Goal: Task Accomplishment & Management: Use online tool/utility

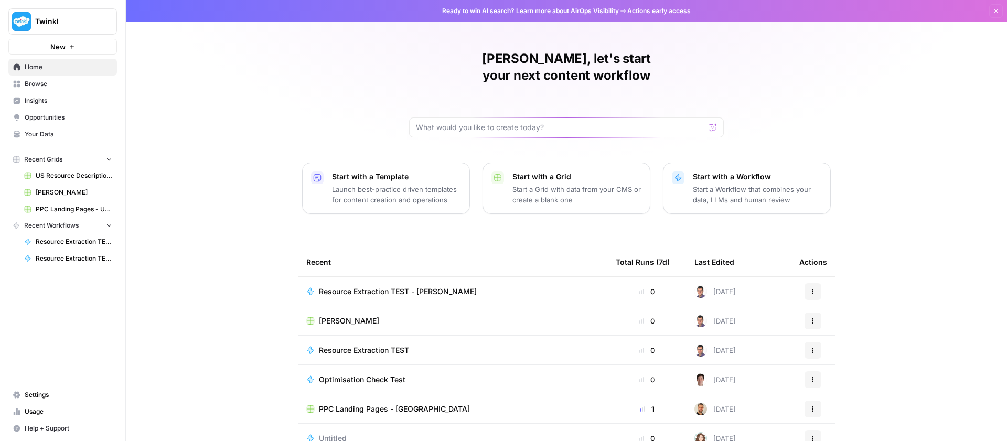
click at [70, 257] on span "Resource Extraction TEST - [PERSON_NAME]" at bounding box center [74, 258] width 77 height 9
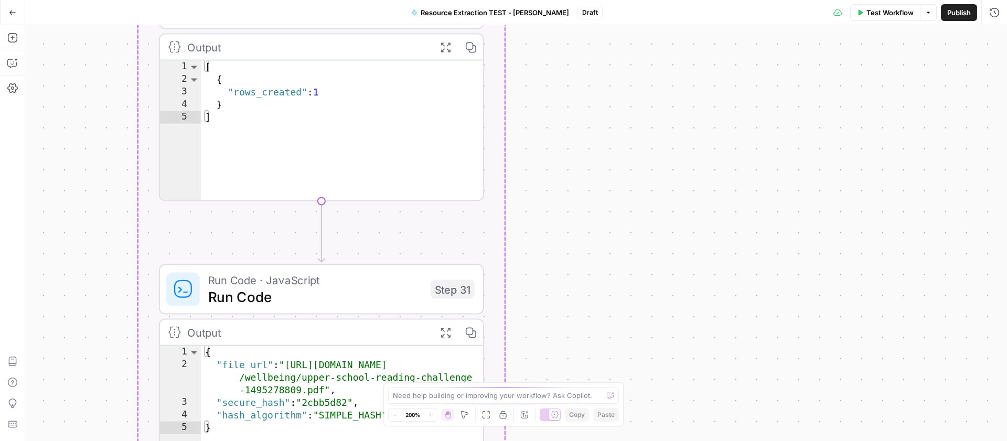
drag, startPoint x: 439, startPoint y: 168, endPoint x: 533, endPoint y: 68, distance: 136.9
click at [534, 75] on div "Workflow Set Inputs Inputs Get Knowledge Base File Get Knowledge Base File Step…" at bounding box center [516, 233] width 982 height 416
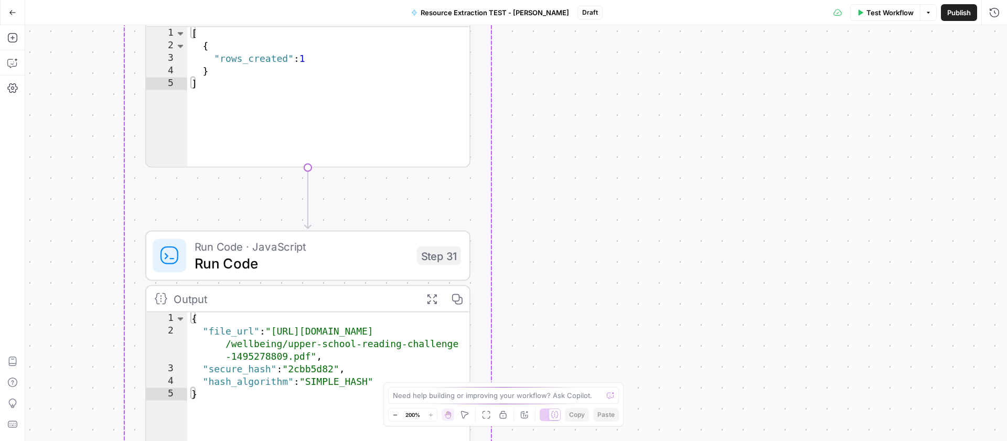
drag, startPoint x: 552, startPoint y: 264, endPoint x: 578, endPoint y: 91, distance: 175.0
click at [578, 92] on div "Workflow Set Inputs Inputs Get Knowledge Base File Get Knowledge Base File Step…" at bounding box center [516, 233] width 982 height 416
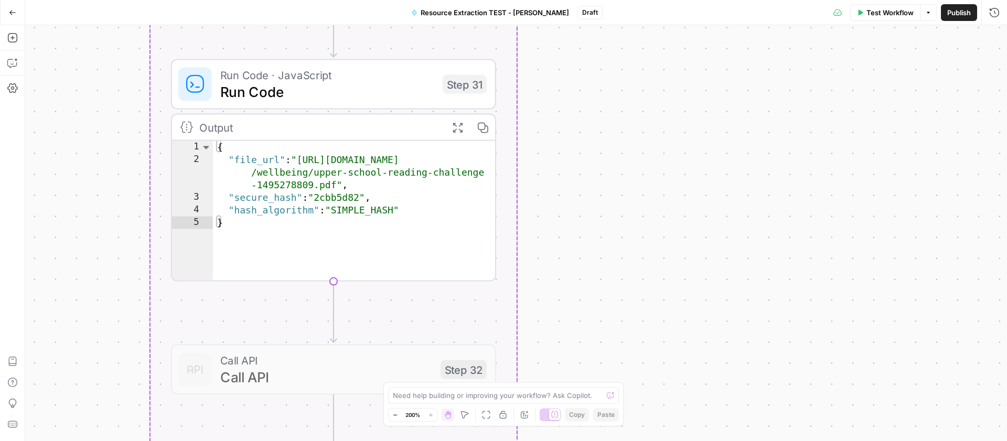
click at [321, 77] on span "Run Code · JavaScript" at bounding box center [327, 75] width 214 height 17
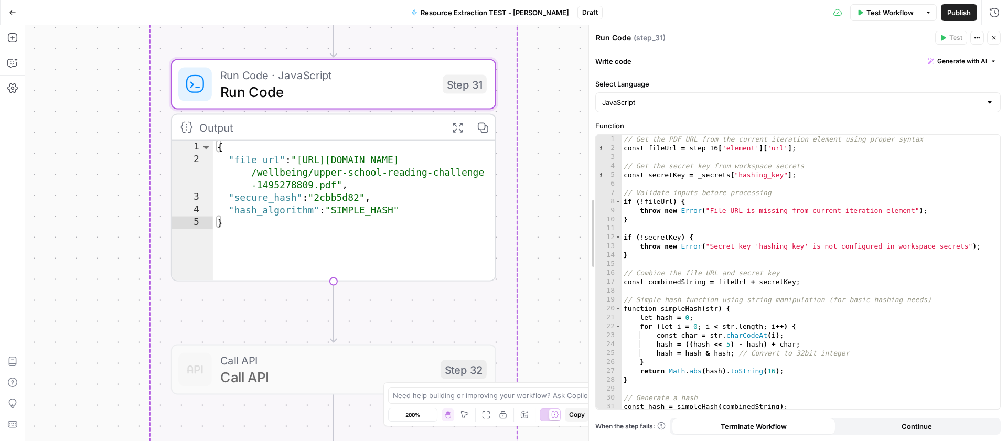
drag, startPoint x: 652, startPoint y: 187, endPoint x: 515, endPoint y: 203, distance: 138.4
click at [566, 190] on body "Twinkl New Home Browse Insights Opportunities Your Data Recent Grids US Resourc…" at bounding box center [503, 220] width 1007 height 441
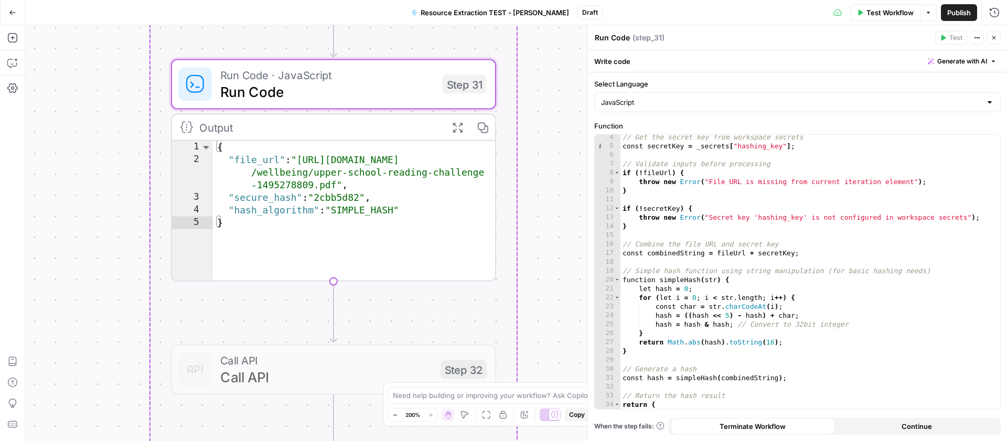
click at [629, 277] on div "// Get the secret key from workspace secrets const secretKey = _secrets [ "hash…" at bounding box center [806, 283] width 372 height 301
click at [643, 350] on div "// Get the secret key from workspace secrets const secretKey = _secrets [ "hash…" at bounding box center [806, 283] width 372 height 301
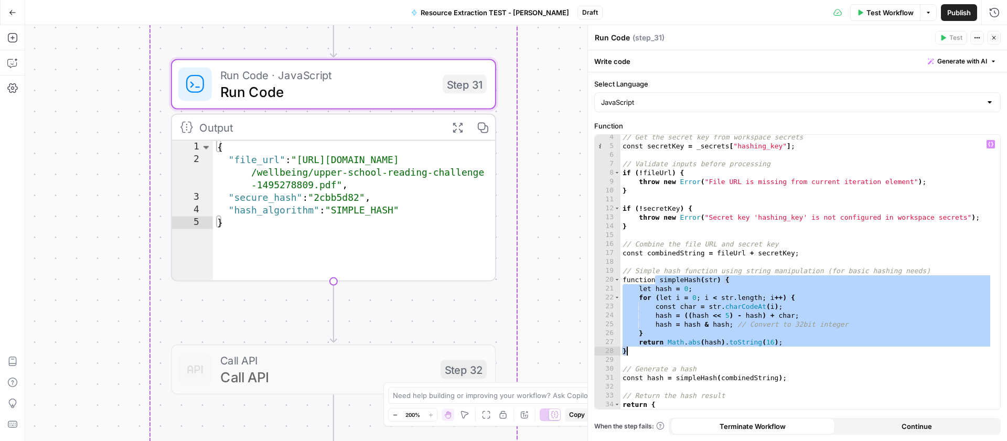
paste textarea
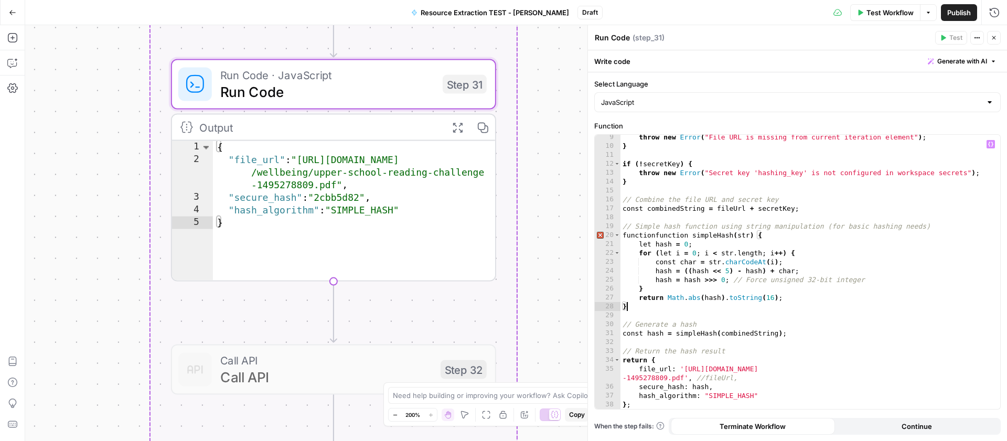
scroll to position [73, 0]
drag, startPoint x: 707, startPoint y: 379, endPoint x: 686, endPoint y: 375, distance: 20.8
click at [686, 375] on div "throw new Error ( "File URL is missing from current iteration element" ) ; } if…" at bounding box center [806, 279] width 372 height 292
click at [706, 376] on div "throw new Error ( "File URL is missing from current iteration element" ) ; } if…" at bounding box center [806, 279] width 372 height 292
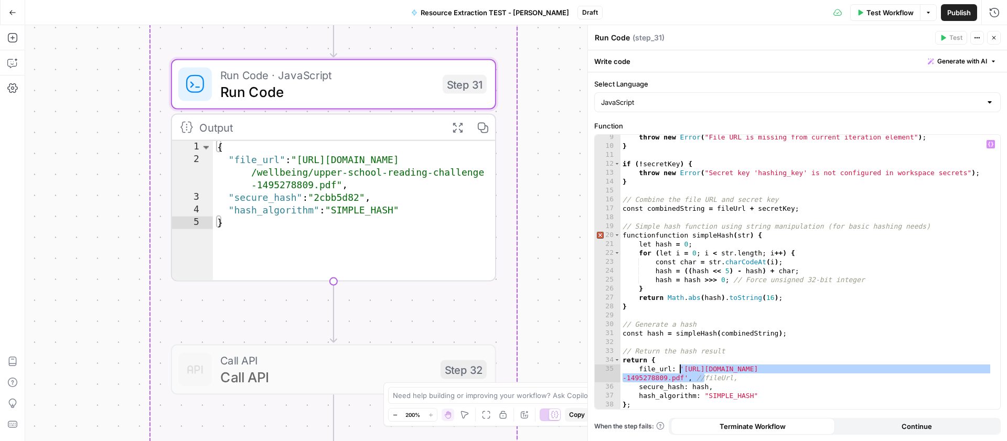
drag, startPoint x: 705, startPoint y: 377, endPoint x: 681, endPoint y: 367, distance: 26.1
click at [681, 367] on div "throw new Error ( "File URL is missing from current iteration element" ) ; } if…" at bounding box center [806, 279] width 372 height 292
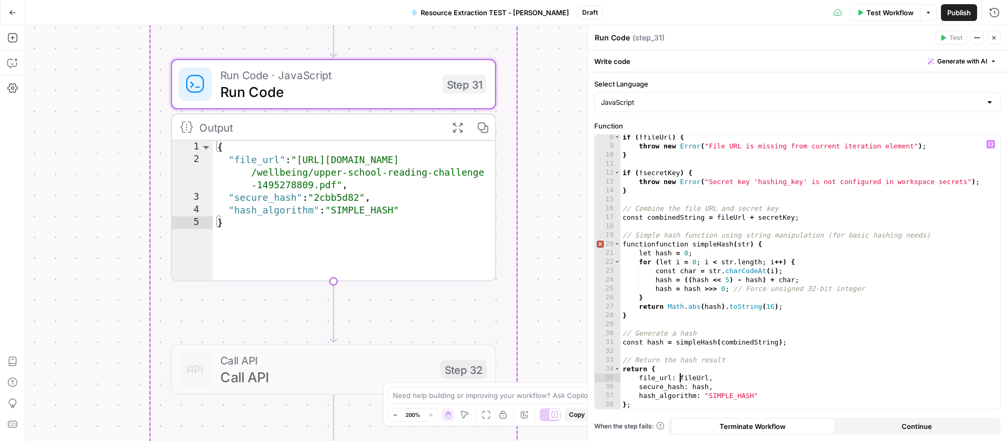
scroll to position [65, 0]
type textarea "**"
click at [364, 368] on span "Call API" at bounding box center [326, 377] width 212 height 21
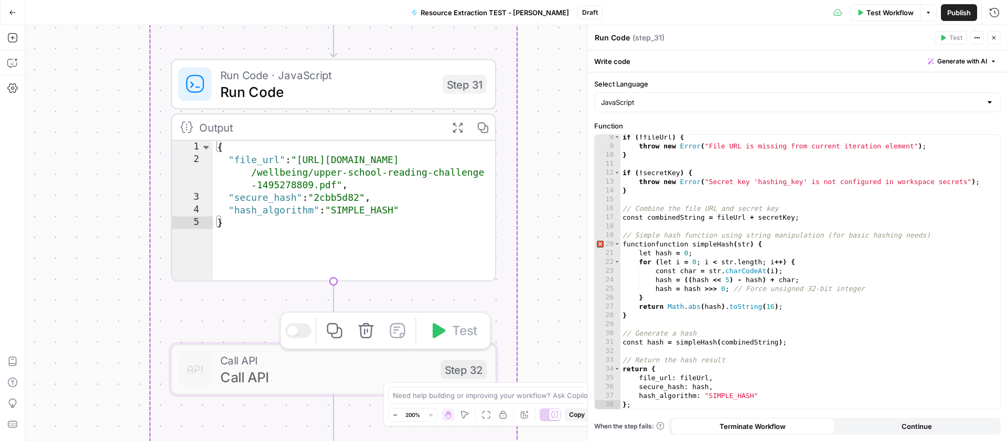
click at [299, 329] on div at bounding box center [298, 331] width 26 height 15
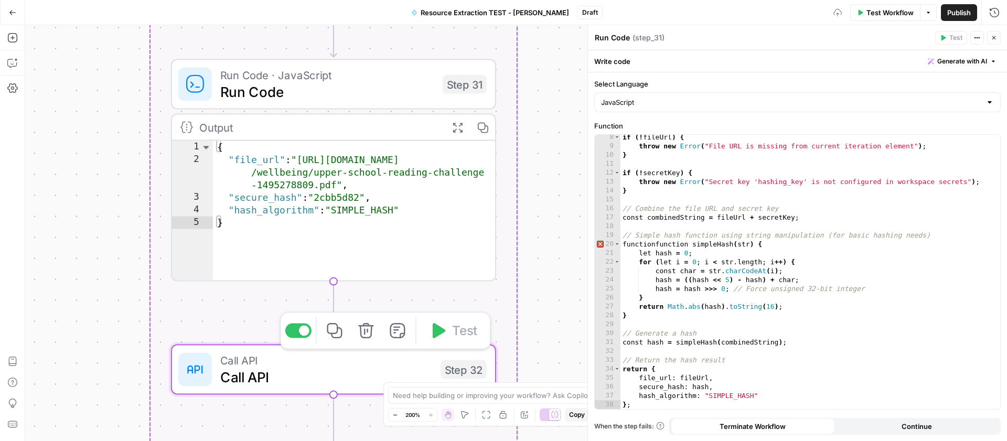
click at [318, 371] on span "Call API" at bounding box center [326, 377] width 212 height 21
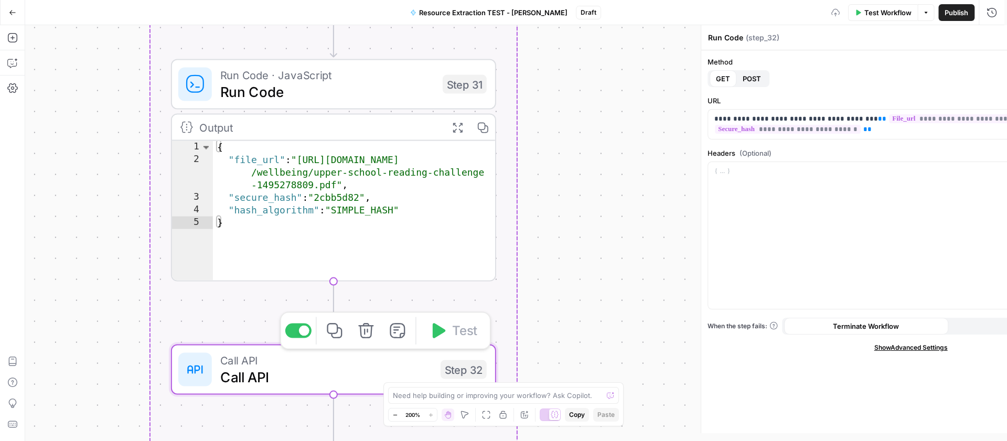
type textarea "Call API"
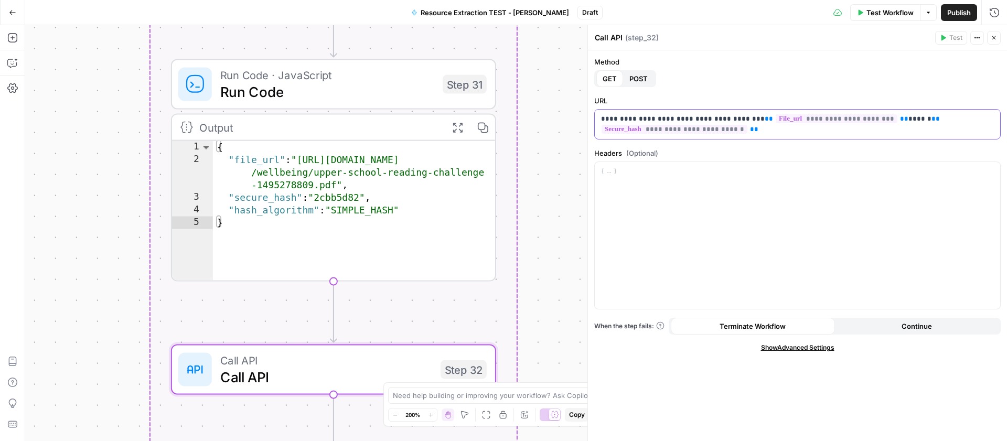
click at [607, 120] on p "**********" at bounding box center [797, 124] width 393 height 21
click at [743, 119] on p "**********" at bounding box center [797, 124] width 393 height 21
click at [714, 118] on p "**********" at bounding box center [797, 124] width 393 height 21
click at [715, 116] on p "**********" at bounding box center [797, 124] width 393 height 21
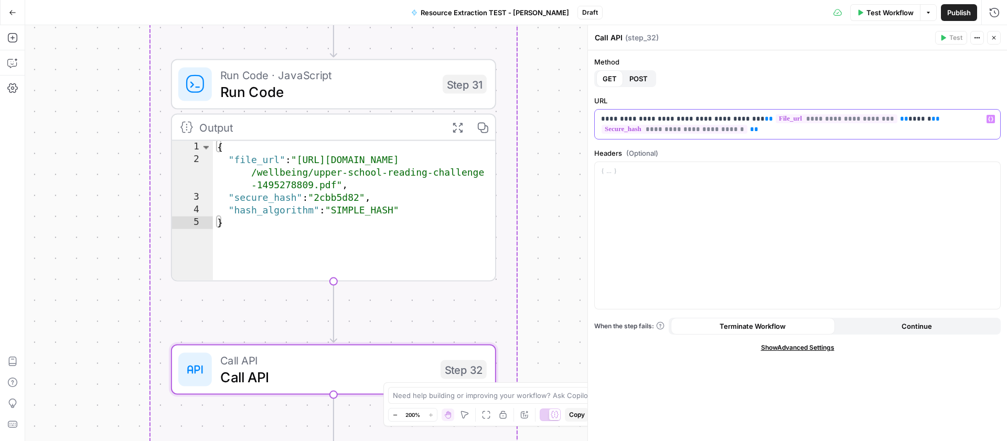
drag, startPoint x: 714, startPoint y: 119, endPoint x: 576, endPoint y: 120, distance: 137.9
click at [576, 120] on body "Twinkl New Home Browse Insights Opportunities Your Data Recent Grids US Resourc…" at bounding box center [503, 220] width 1007 height 441
click at [703, 119] on p "**********" at bounding box center [797, 124] width 393 height 21
drag, startPoint x: 714, startPoint y: 117, endPoint x: 586, endPoint y: 117, distance: 127.4
click at [587, 117] on div "**********" at bounding box center [797, 233] width 420 height 416
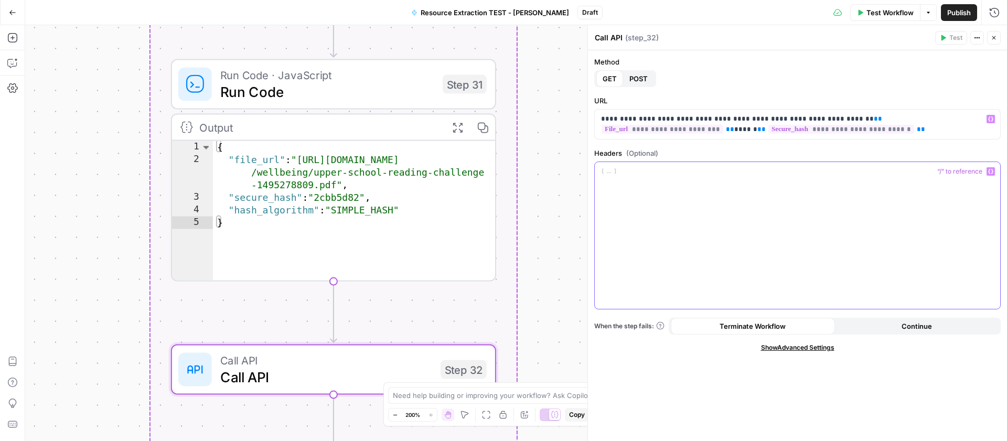
click at [863, 241] on div at bounding box center [797, 235] width 405 height 147
click at [694, 227] on div at bounding box center [797, 235] width 405 height 147
click at [725, 239] on div at bounding box center [797, 235] width 405 height 147
click at [13, 84] on icon "button" at bounding box center [12, 87] width 10 height 9
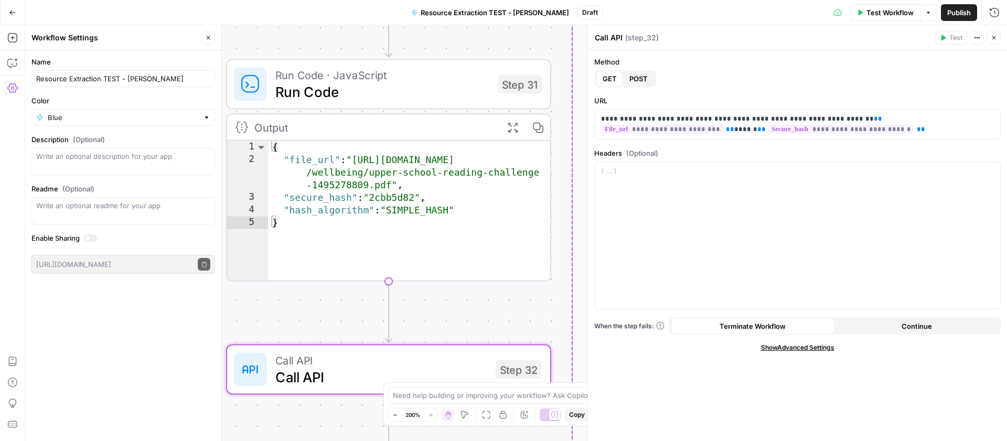
click at [15, 14] on icon "button" at bounding box center [12, 12] width 7 height 7
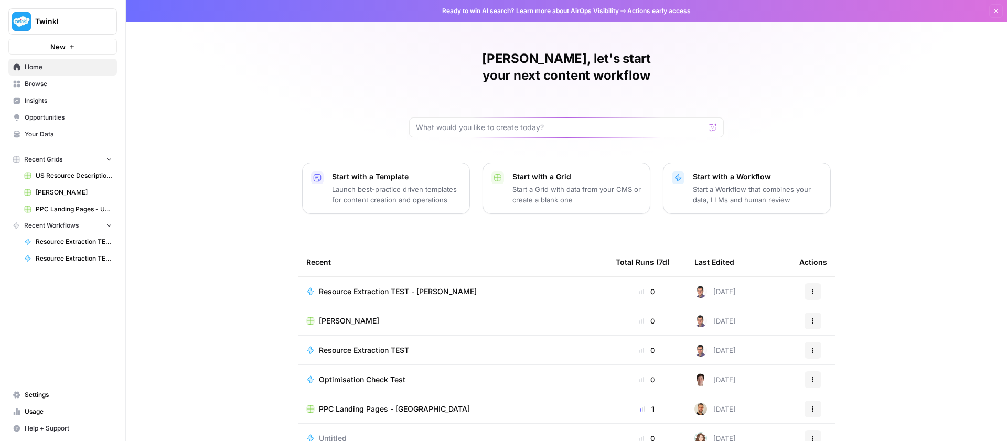
click at [37, 396] on span "Settings" at bounding box center [69, 394] width 88 height 9
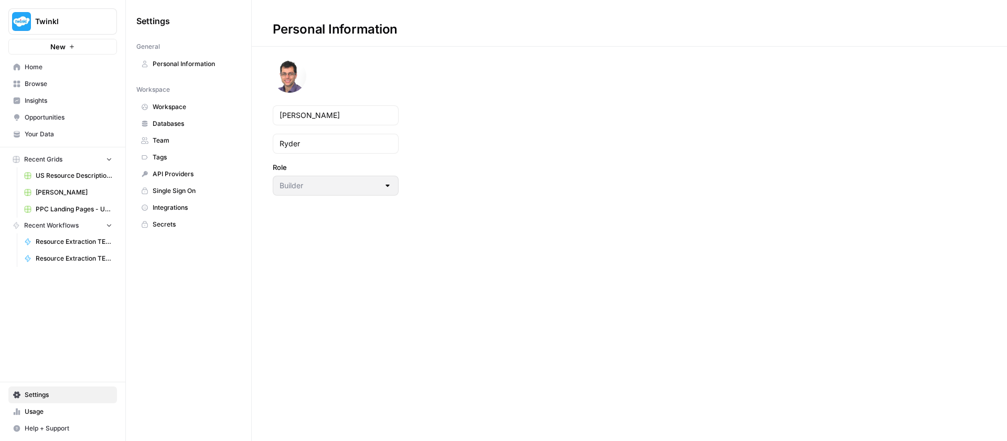
click at [172, 223] on span "Secrets" at bounding box center [194, 224] width 83 height 9
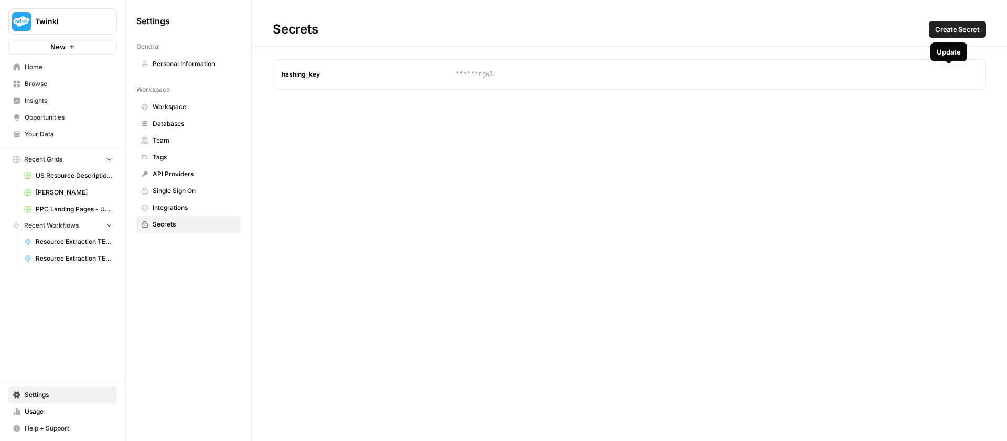
click at [950, 74] on icon "button" at bounding box center [949, 74] width 5 height 5
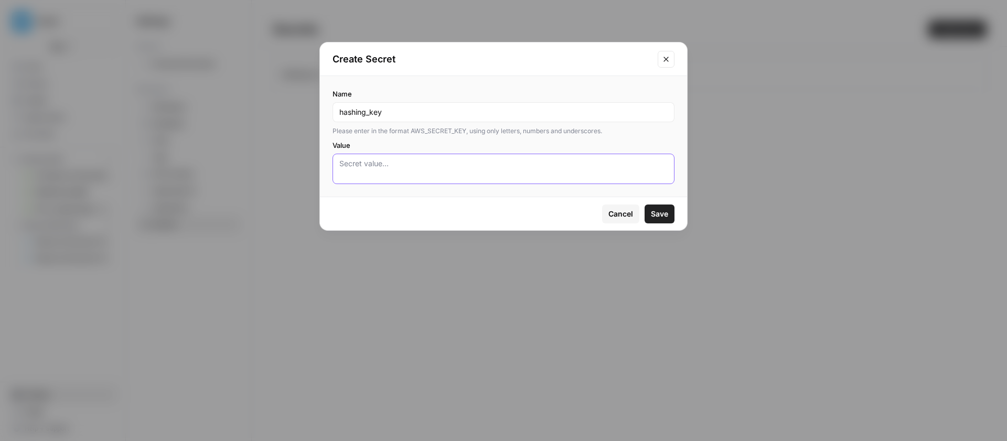
click at [384, 175] on textarea "Value" at bounding box center [503, 168] width 328 height 21
paste textarea "bNzG1KsqOMVfbxt8lD1Oiw5IaNpn5VRE"
type textarea "bNzG1KsqOMVfbxt8lD1Oiw5IaNpn5VRE"
click at [655, 215] on span "Save" at bounding box center [659, 214] width 17 height 10
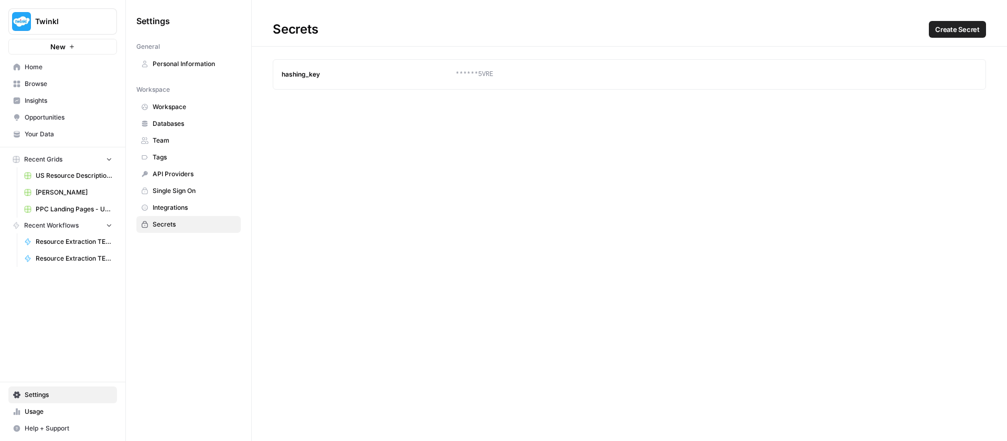
click at [955, 29] on span "Create Secret" at bounding box center [957, 29] width 45 height 10
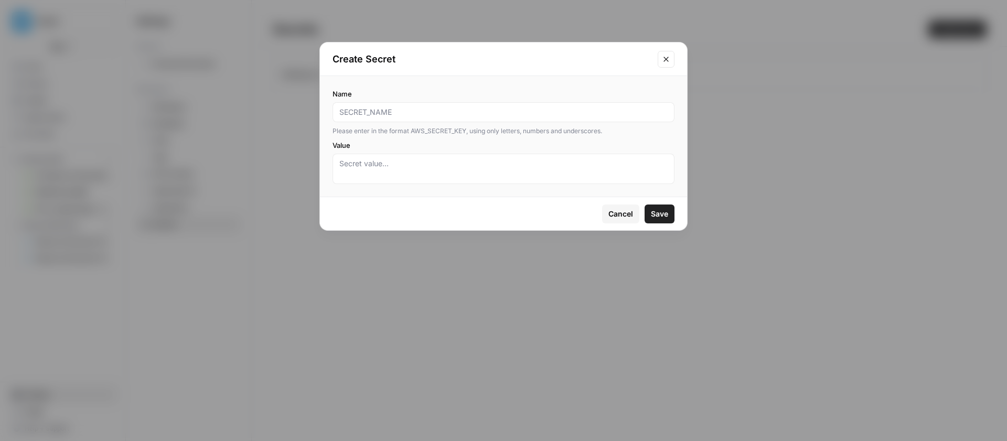
click at [418, 113] on input "Name" at bounding box center [503, 112] width 328 height 10
type input "api_secret"
click at [384, 168] on textarea "Value" at bounding box center [503, 168] width 328 height 21
paste textarea "a0d7e1f4b3e94f8e9f4f4c3e2b7e6d5c"
type textarea "a0d7e1f4b3e94f8e9f4f4c3e2b7e6d5c"
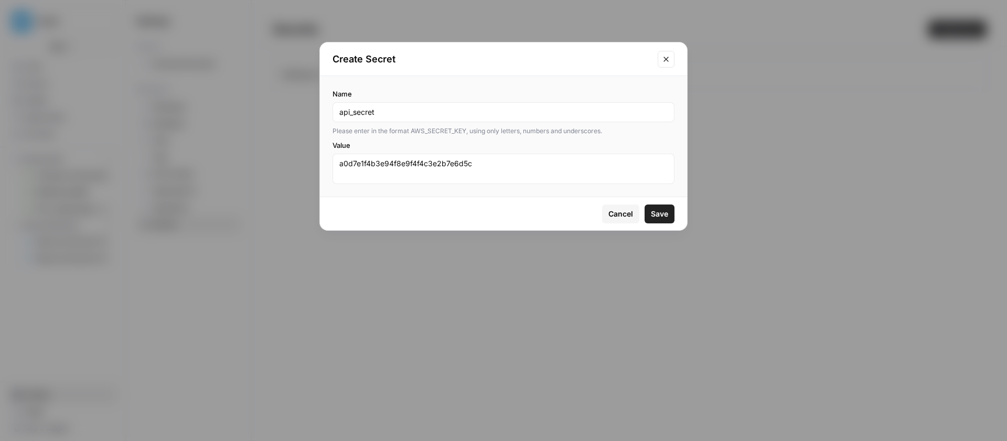
click at [661, 214] on span "Save" at bounding box center [659, 214] width 17 height 10
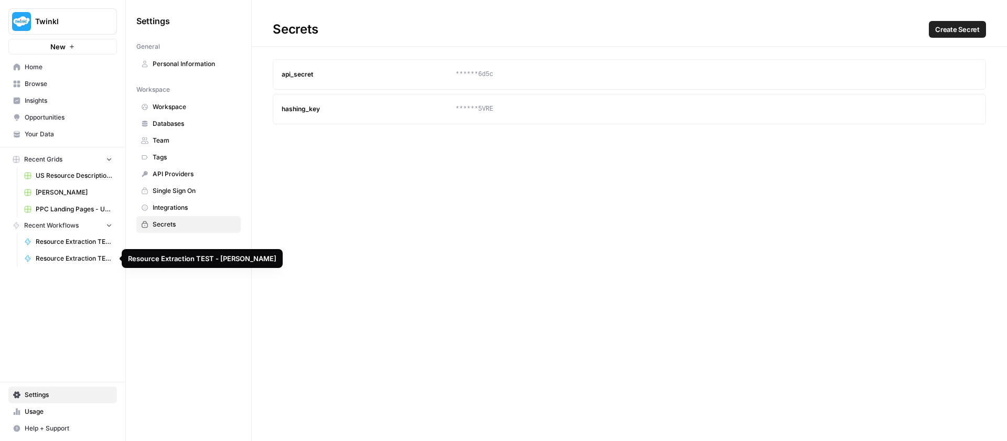
click at [59, 254] on span "Resource Extraction TEST - [PERSON_NAME]" at bounding box center [74, 258] width 77 height 9
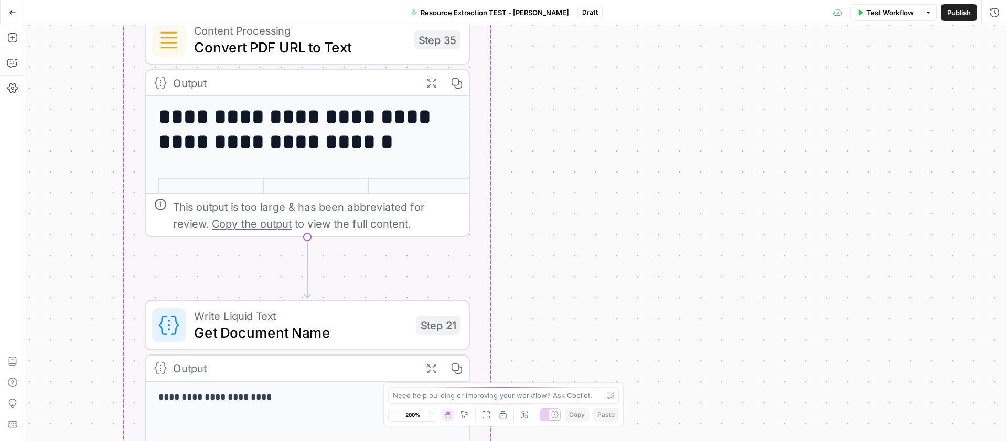
drag, startPoint x: 364, startPoint y: 207, endPoint x: 350, endPoint y: 354, distance: 147.6
click at [354, 332] on div "Workflow Set Inputs Inputs Get Knowledge Base File Get Knowledge Base File Step…" at bounding box center [516, 233] width 982 height 416
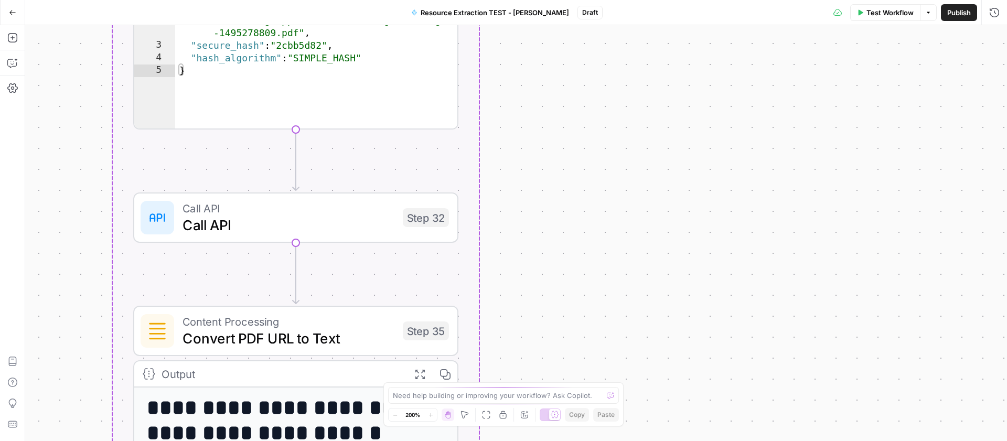
drag, startPoint x: 473, startPoint y: 73, endPoint x: 482, endPoint y: 318, distance: 244.5
click at [480, 315] on div "Workflow Set Inputs Inputs Get Knowledge Base File Get Knowledge Base File Step…" at bounding box center [516, 233] width 982 height 416
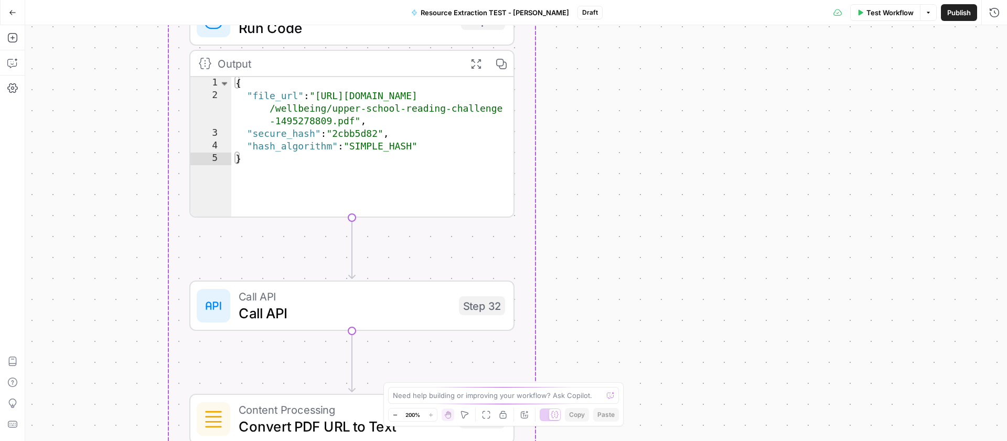
drag, startPoint x: 577, startPoint y: 153, endPoint x: 618, endPoint y: 195, distance: 58.6
click at [618, 195] on div "Workflow Set Inputs Inputs Get Knowledge Base File Get Knowledge Base File Step…" at bounding box center [516, 233] width 982 height 416
click at [379, 29] on span "Run Code" at bounding box center [346, 27] width 214 height 21
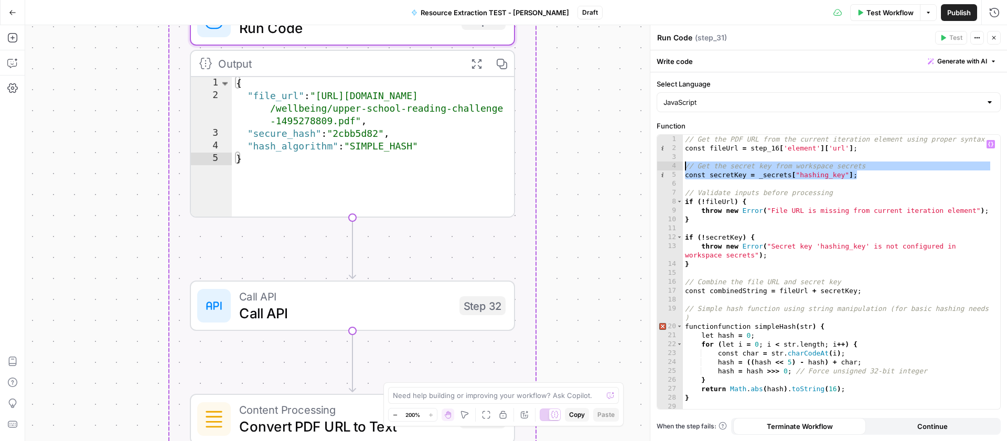
drag, startPoint x: 868, startPoint y: 173, endPoint x: 655, endPoint y: 170, distance: 212.4
click at [655, 170] on div "**********" at bounding box center [828, 256] width 357 height 369
click at [756, 179] on div "// Get the PDF URL from the current iteration element using proper syntax const…" at bounding box center [837, 281] width 309 height 292
type textarea "**********"
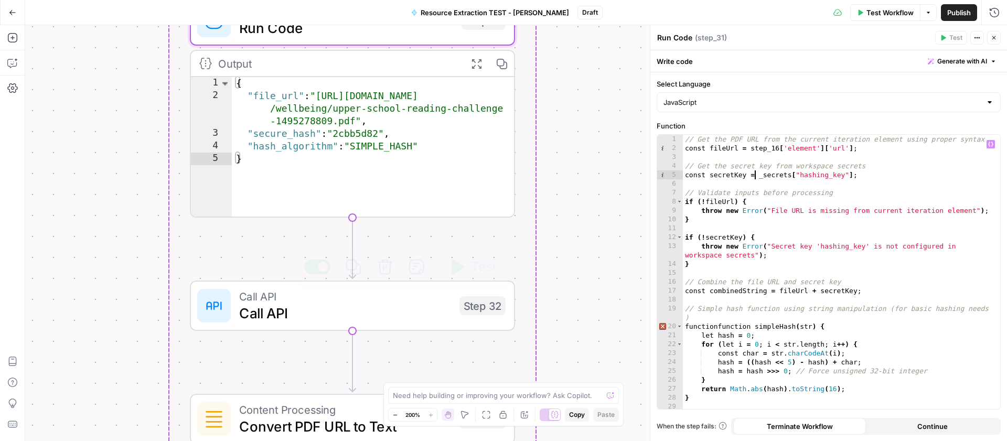
click at [366, 306] on span "Call API" at bounding box center [345, 313] width 212 height 21
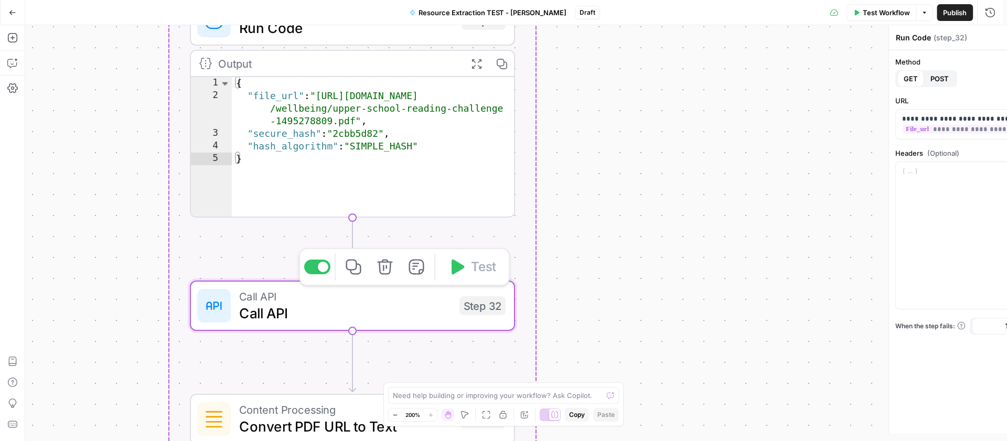
type textarea "Call API"
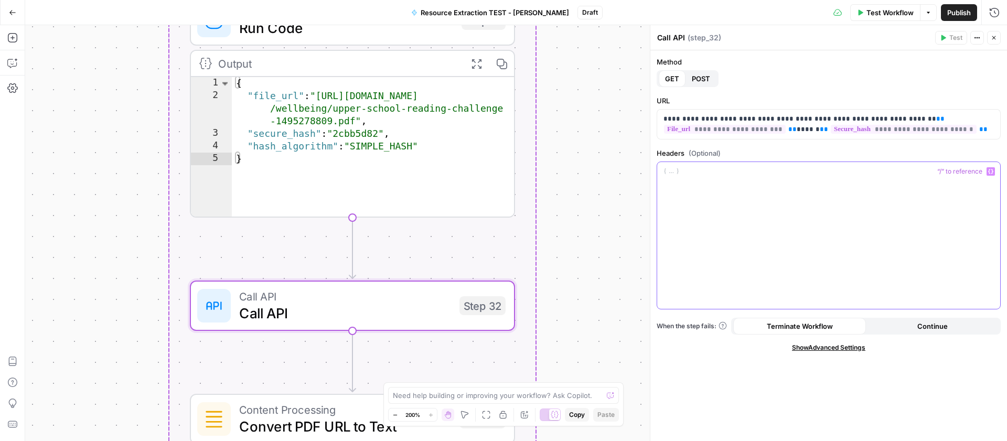
click at [768, 197] on div at bounding box center [828, 235] width 343 height 147
click at [796, 192] on p "**********" at bounding box center [828, 181] width 330 height 31
click at [785, 177] on p "**********" at bounding box center [828, 181] width 330 height 31
click at [992, 171] on icon "button" at bounding box center [990, 171] width 5 height 5
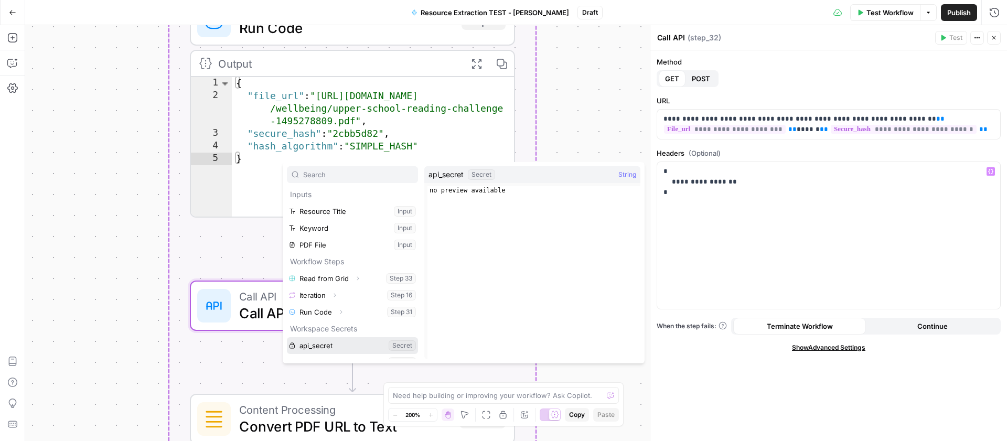
click at [340, 347] on button "Select variable api_secret" at bounding box center [352, 345] width 131 height 17
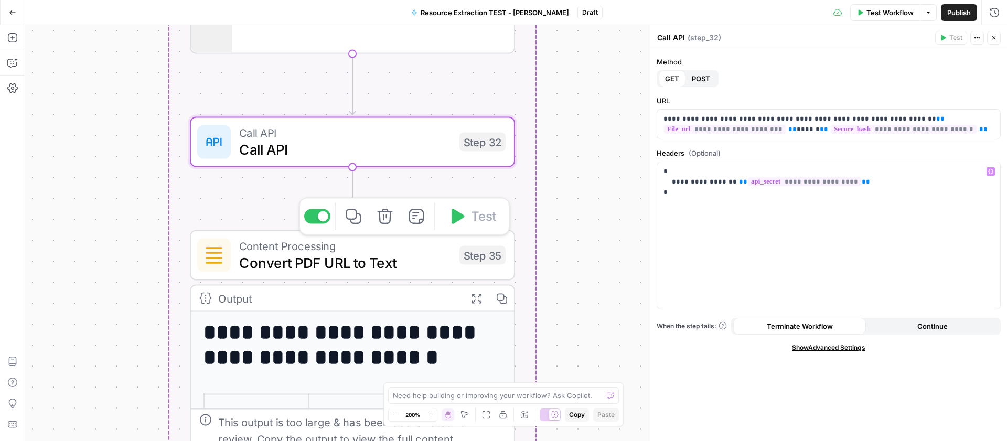
click at [416, 256] on span "Convert PDF URL to Text" at bounding box center [345, 262] width 212 height 21
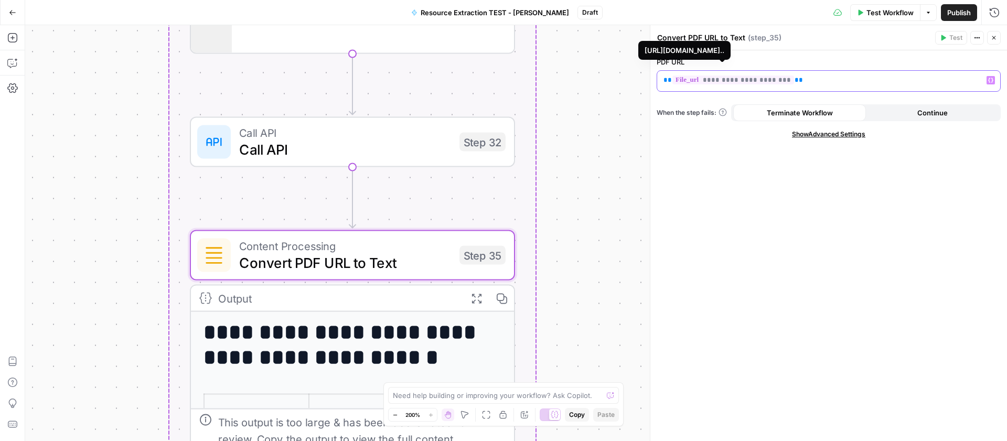
click at [738, 82] on span "**********" at bounding box center [733, 80] width 122 height 9
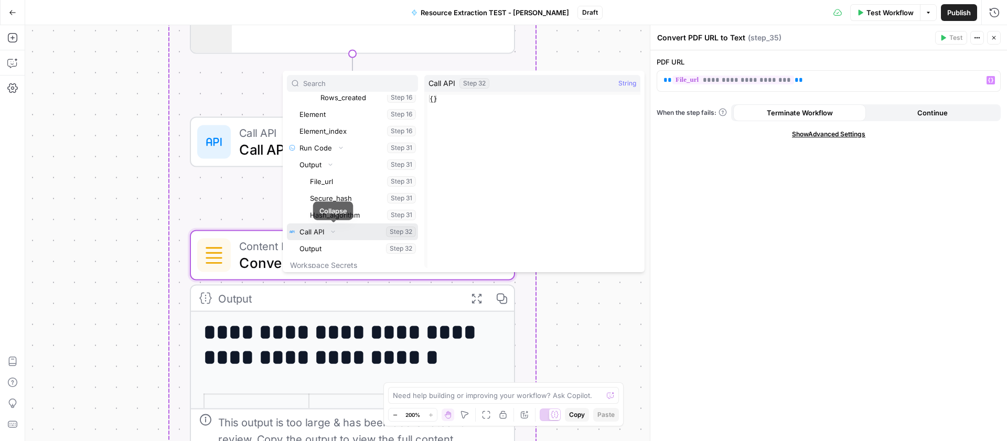
click at [335, 232] on icon "button" at bounding box center [333, 232] width 6 height 6
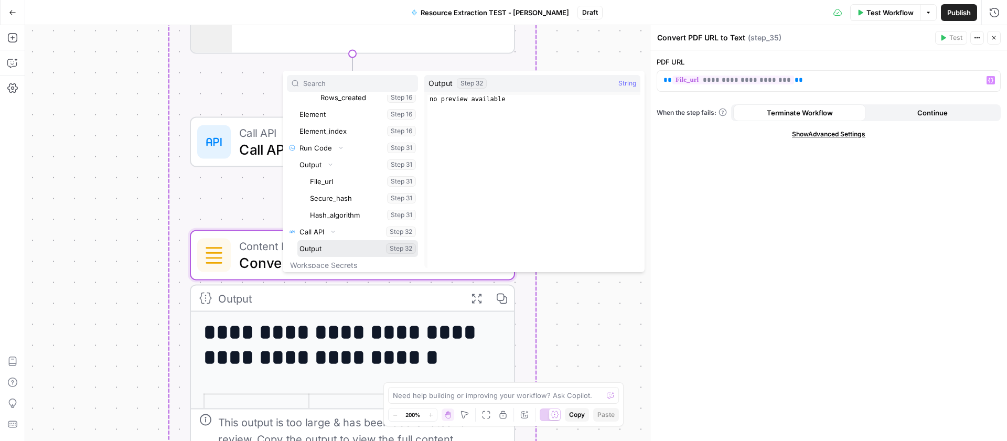
click at [396, 250] on button "Select variable Output" at bounding box center [357, 248] width 121 height 17
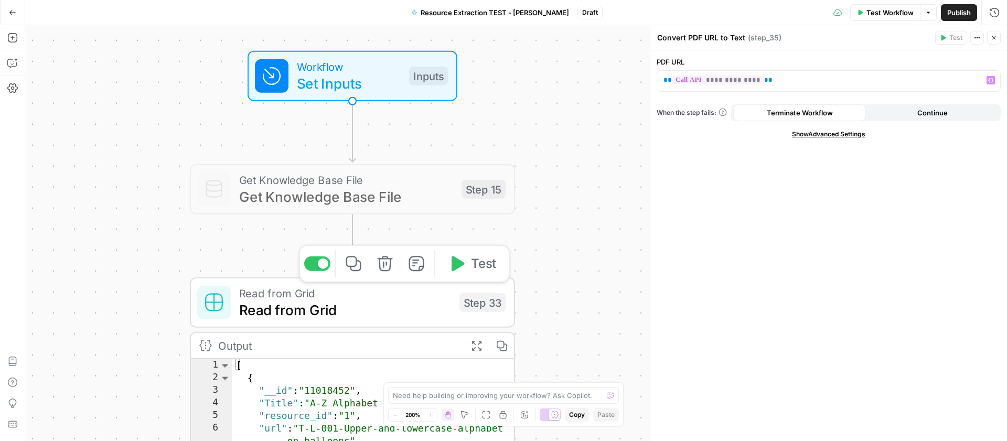
click at [378, 305] on span "Read from Grid" at bounding box center [345, 309] width 212 height 21
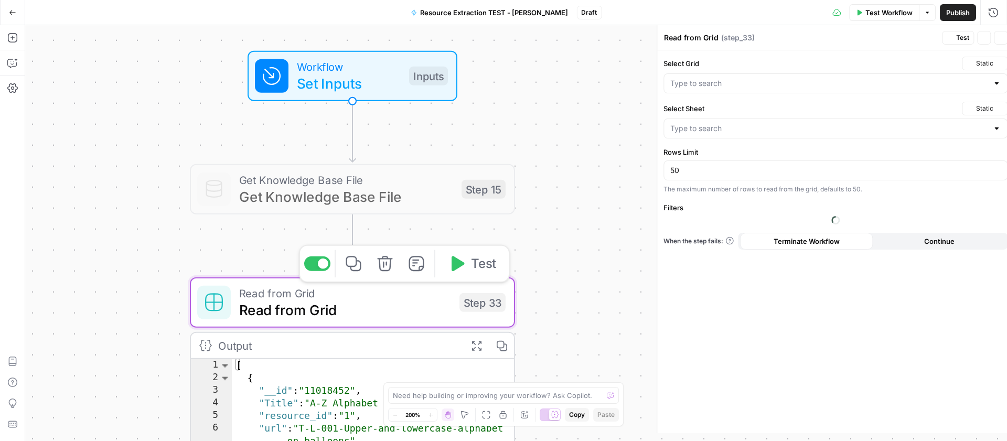
type input "[PERSON_NAME]"
type input "Data"
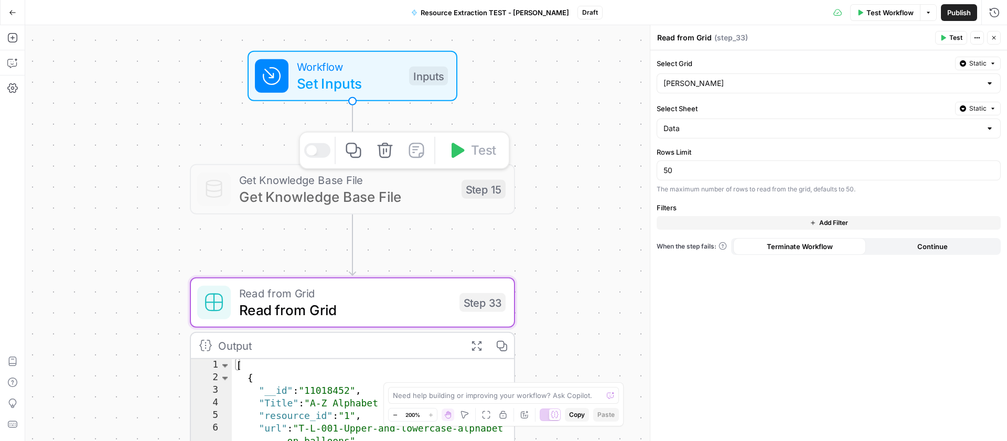
click at [298, 189] on span "Get Knowledge Base File" at bounding box center [346, 196] width 214 height 21
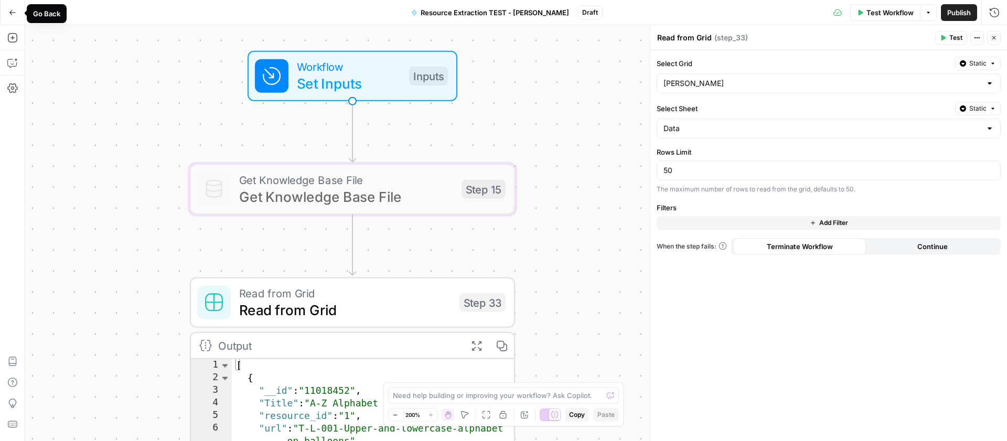
click at [12, 12] on icon "button" at bounding box center [12, 12] width 7 height 7
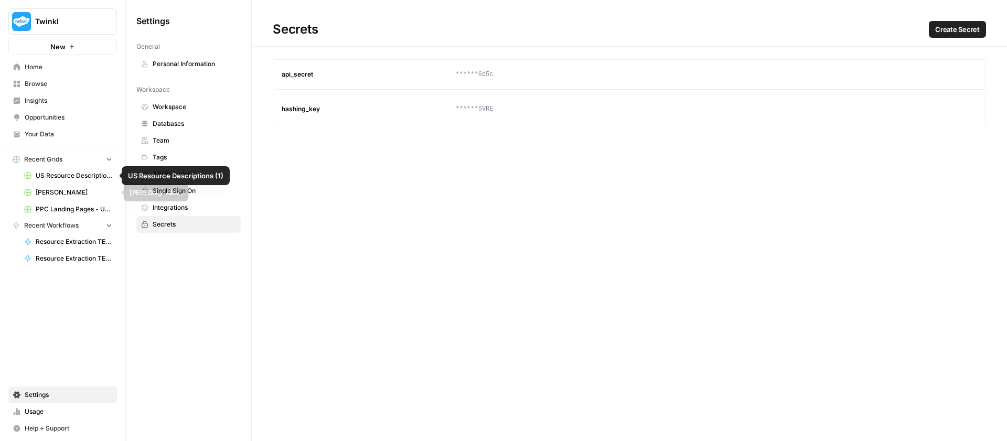
click at [58, 191] on span "[PERSON_NAME]" at bounding box center [74, 192] width 77 height 9
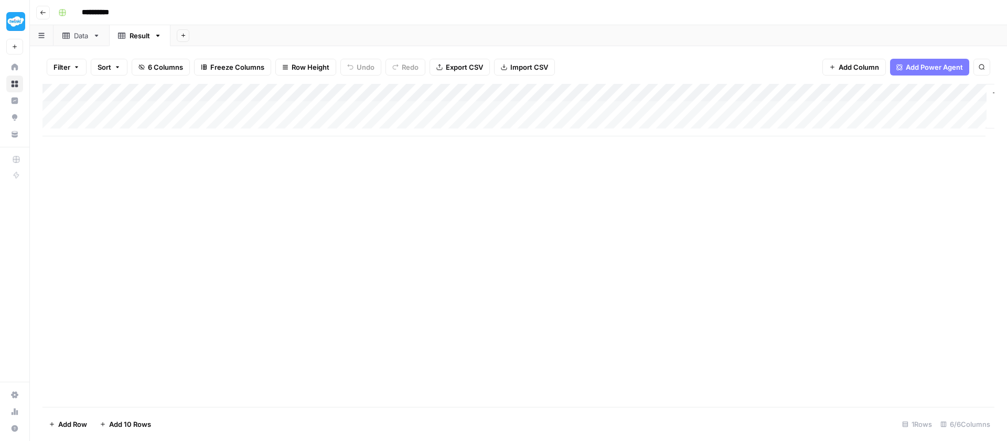
click at [56, 109] on div "Add Column" at bounding box center [518, 110] width 952 height 52
click at [76, 424] on span "Delete 1 Row" at bounding box center [70, 424] width 42 height 10
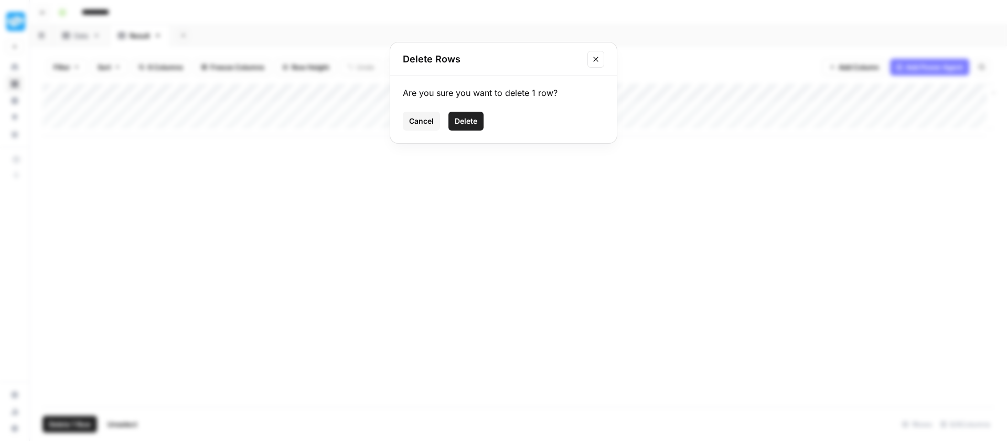
click at [470, 119] on span "Delete" at bounding box center [466, 121] width 23 height 10
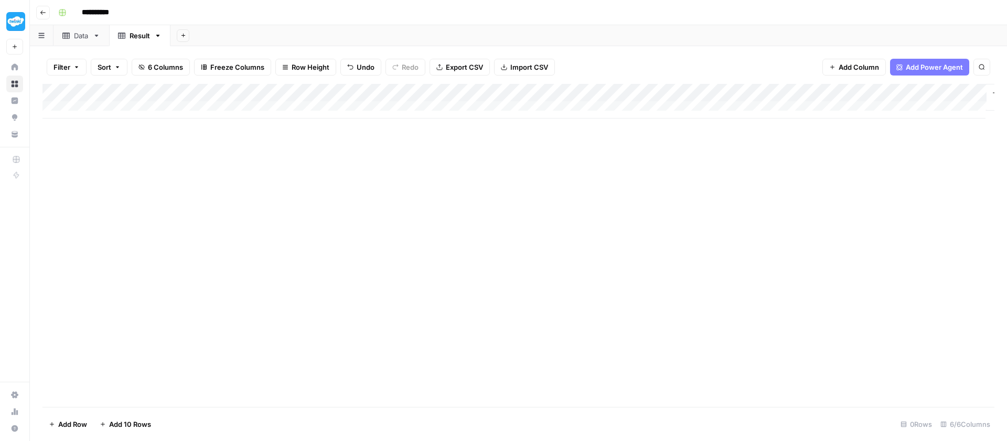
click at [79, 39] on div "Data" at bounding box center [81, 35] width 15 height 10
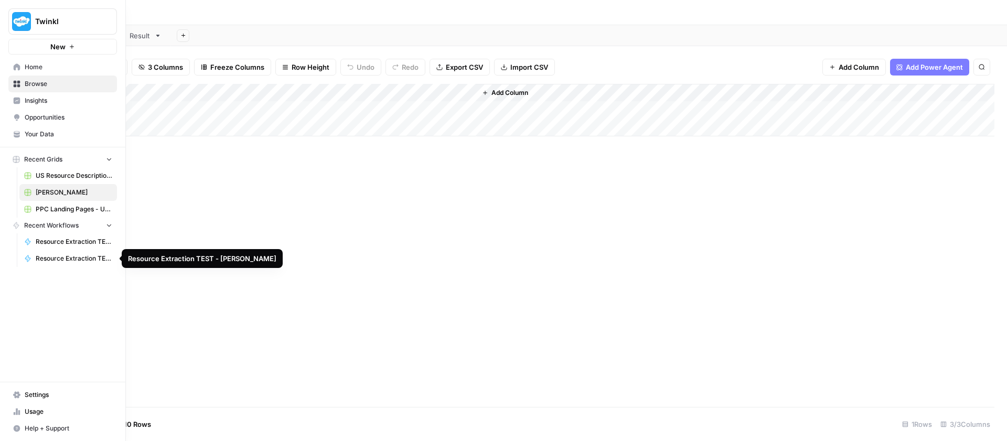
click at [68, 252] on link "Resource Extraction TEST - [PERSON_NAME]" at bounding box center [68, 258] width 98 height 17
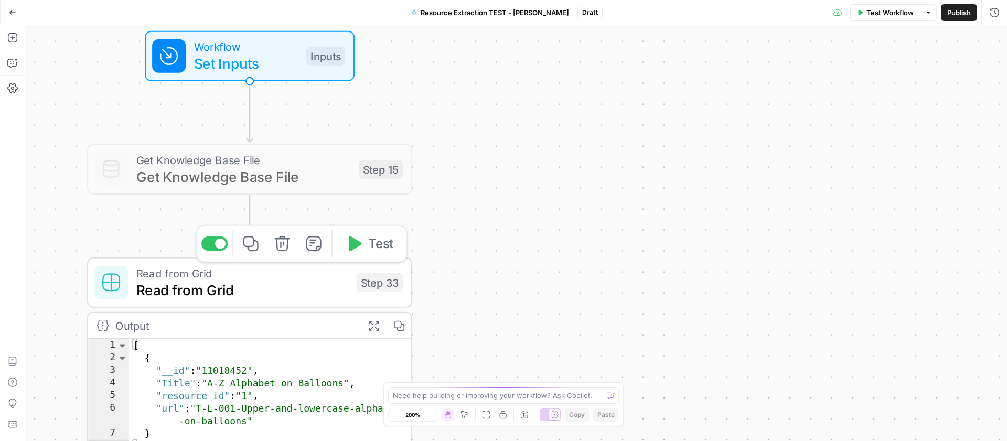
click at [308, 286] on span "Read from Grid" at bounding box center [242, 290] width 212 height 21
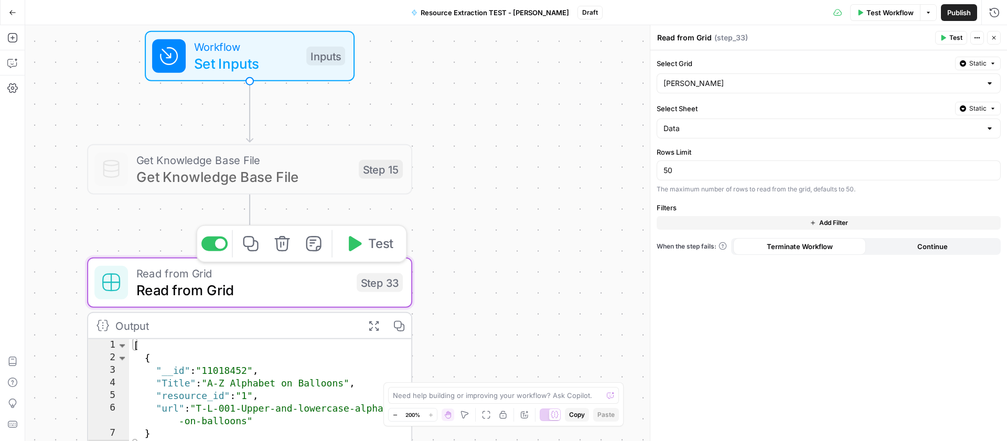
click at [357, 240] on icon "button" at bounding box center [355, 243] width 13 height 15
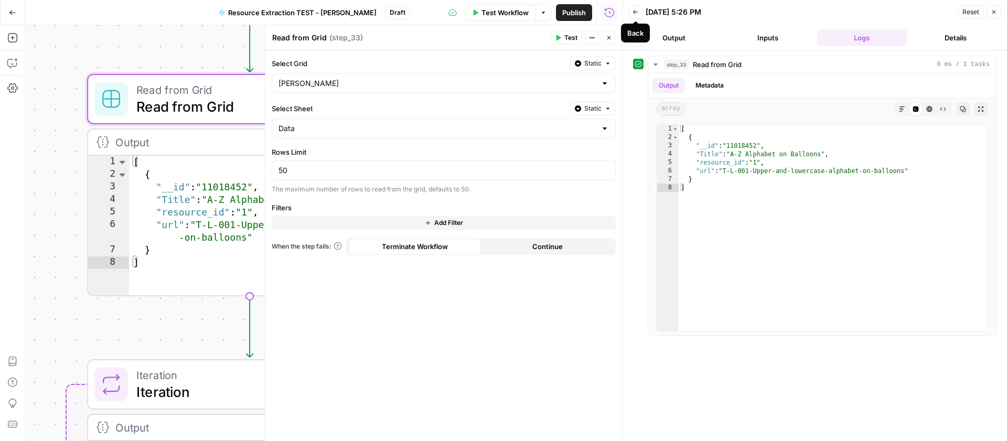
click at [641, 10] on button "Back" at bounding box center [636, 12] width 14 height 14
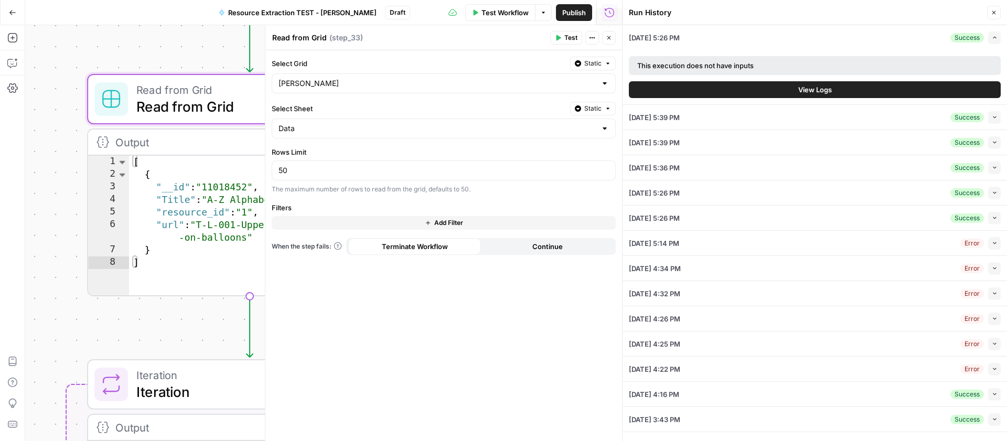
click at [615, 39] on button "Close" at bounding box center [609, 38] width 14 height 14
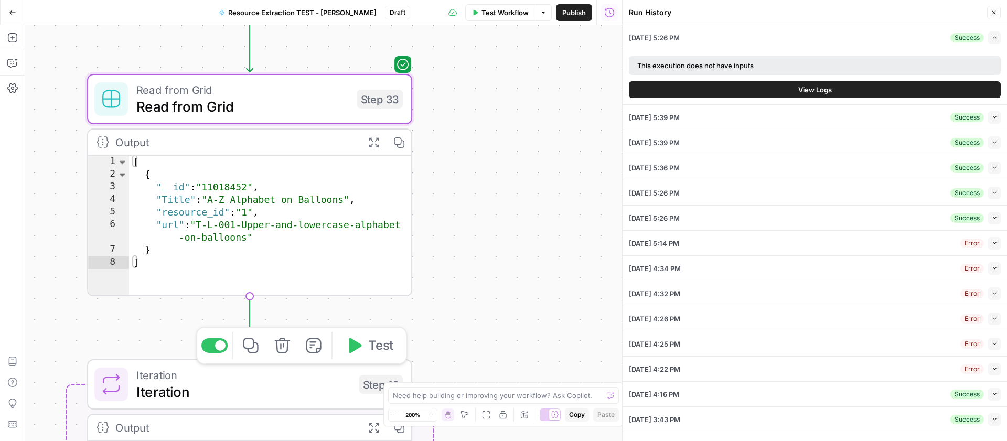
click at [268, 402] on span "Iteration" at bounding box center [243, 391] width 214 height 21
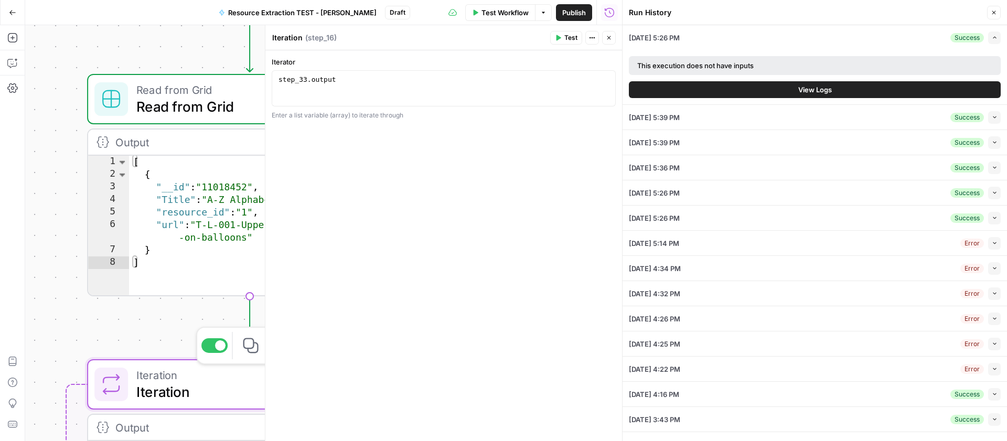
click at [237, 378] on span "Iteration" at bounding box center [243, 375] width 214 height 17
click at [609, 39] on icon "button" at bounding box center [609, 38] width 6 height 6
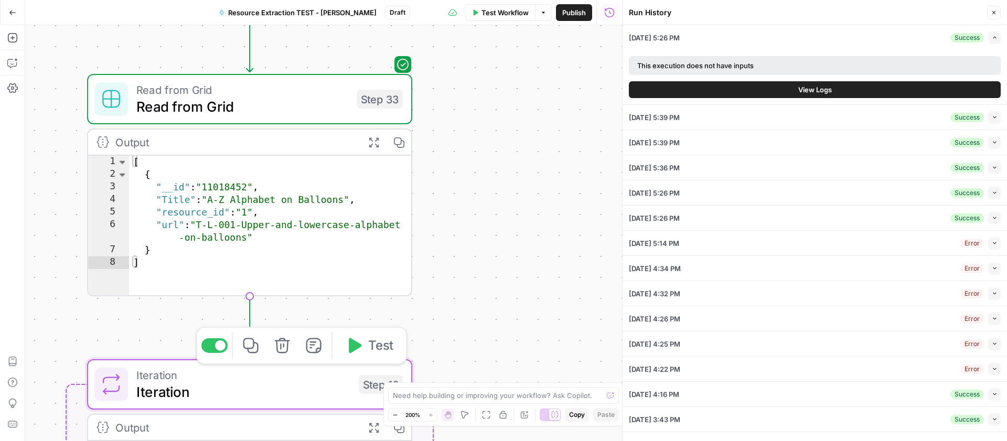
click at [356, 345] on icon "button" at bounding box center [355, 345] width 13 height 15
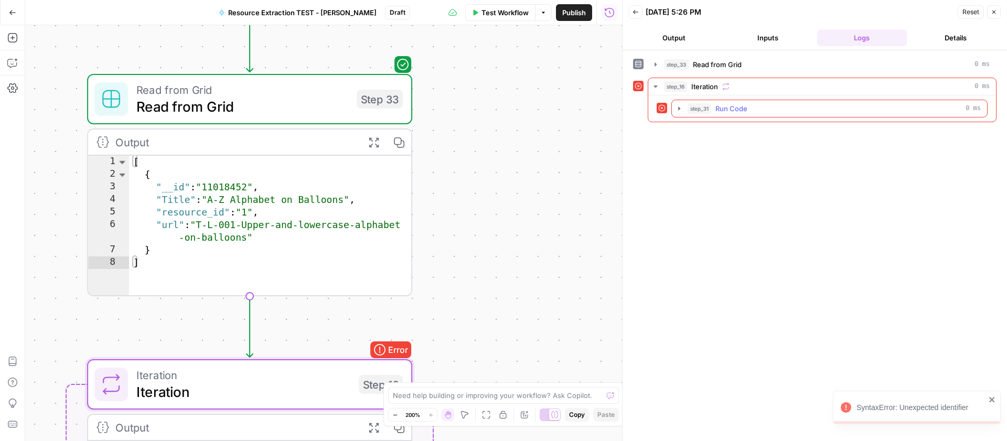
click at [678, 108] on icon "button" at bounding box center [679, 108] width 8 height 8
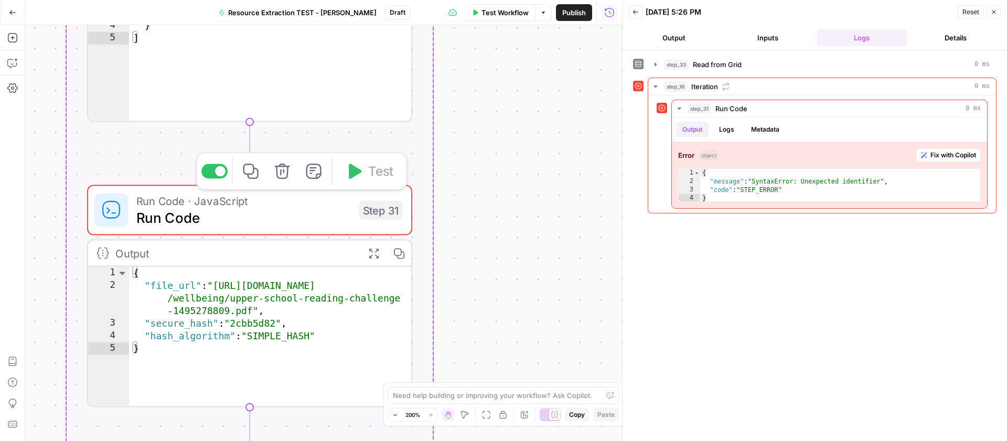
click at [304, 209] on span "Run Code" at bounding box center [243, 217] width 214 height 21
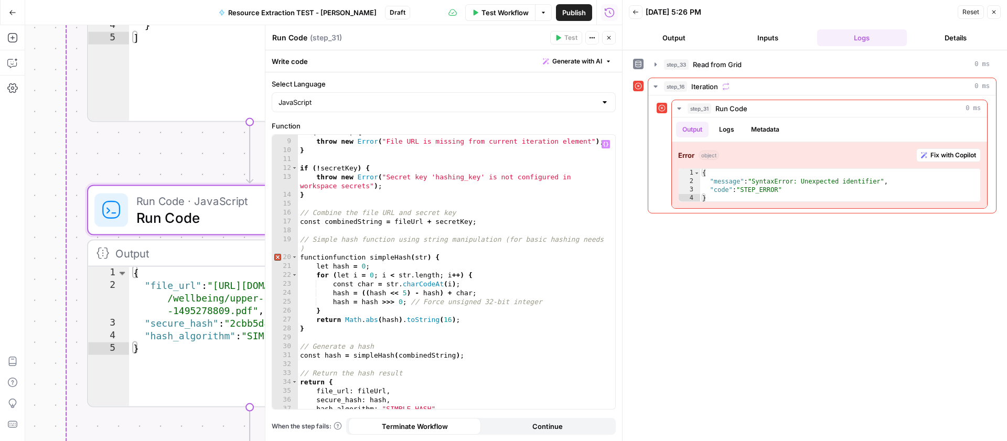
scroll to position [70, 0]
click at [336, 255] on div "if ( ! fileUrl ) { throw new Error ( "File URL is missing from current iteratio…" at bounding box center [452, 273] width 309 height 292
type textarea "**********"
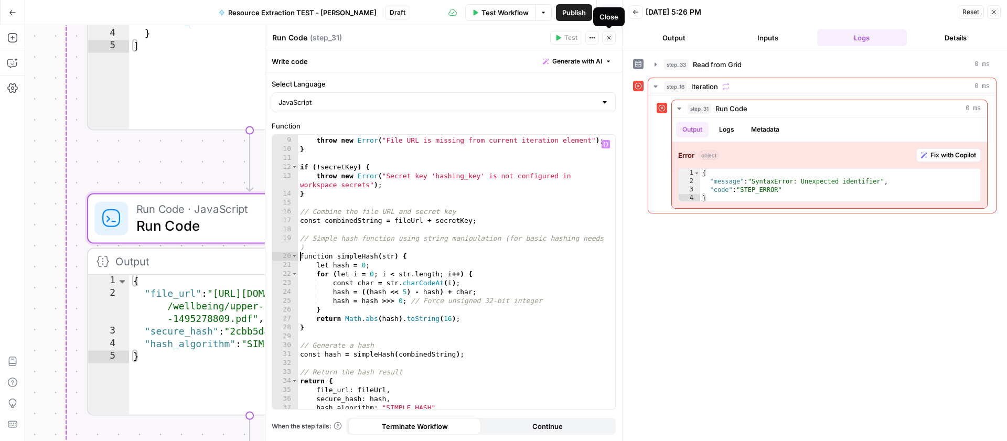
click at [610, 38] on icon "button" at bounding box center [609, 38] width 6 height 6
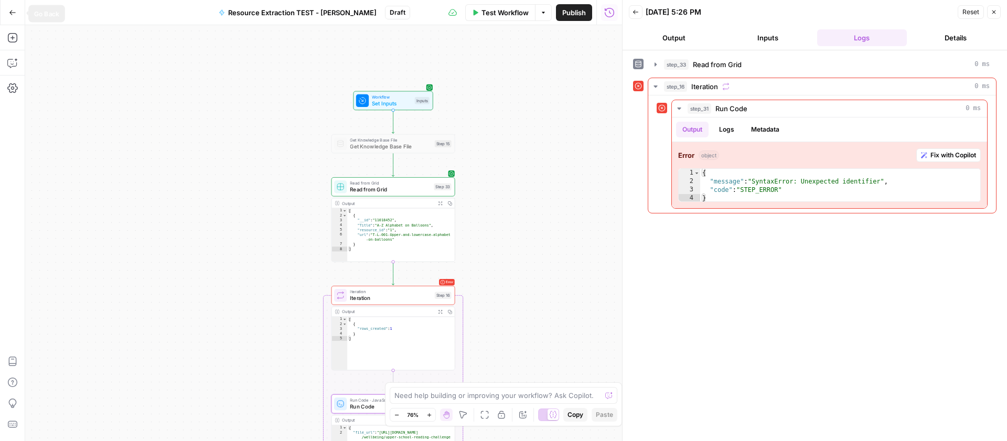
click at [11, 3] on button "Go Back" at bounding box center [12, 12] width 19 height 19
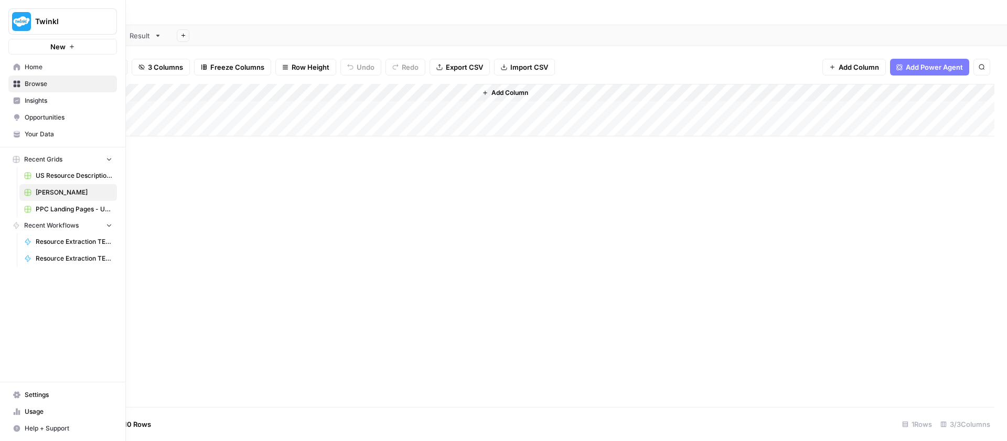
click at [40, 132] on span "Your Data" at bounding box center [69, 134] width 88 height 9
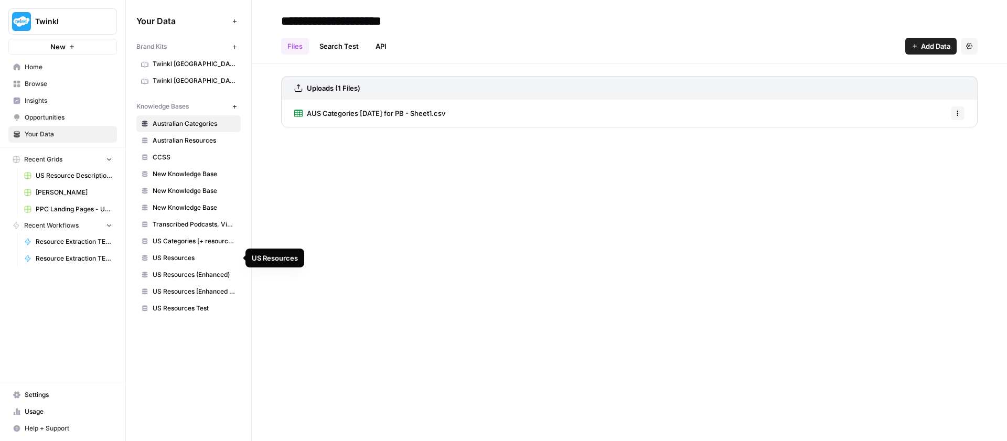
click at [182, 257] on span "US Resources" at bounding box center [194, 257] width 83 height 9
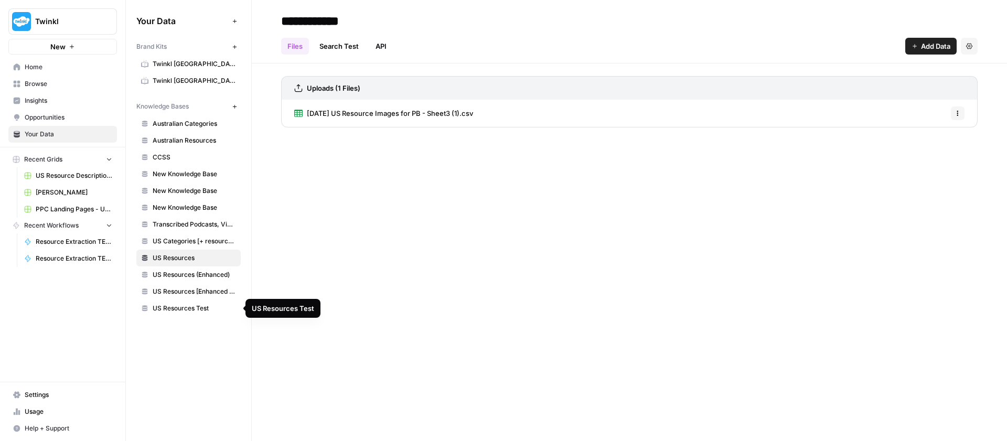
click at [186, 304] on span "US Resources Test" at bounding box center [194, 308] width 83 height 9
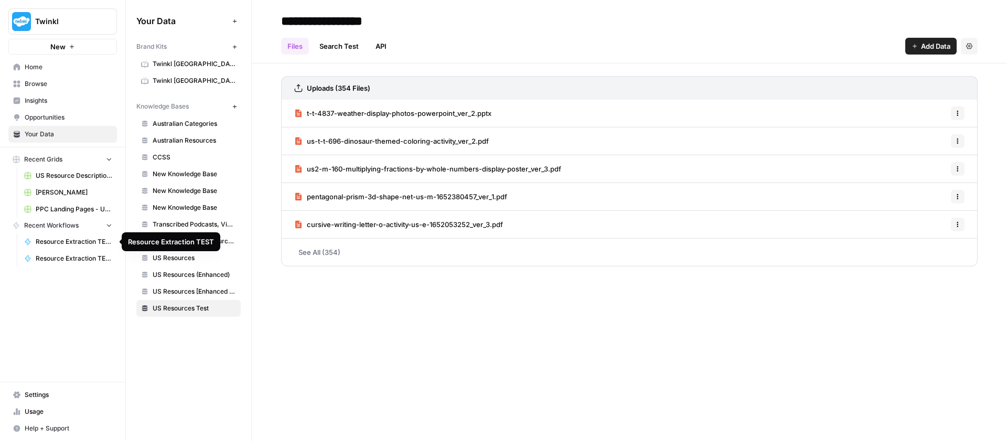
click at [68, 242] on span "Resource Extraction TEST" at bounding box center [74, 241] width 77 height 9
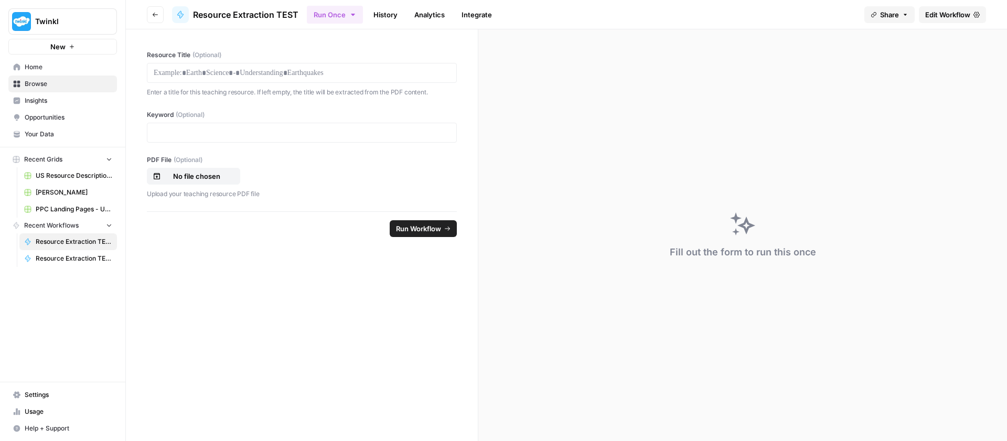
click at [57, 254] on span "Resource Extraction TEST - [PERSON_NAME]" at bounding box center [74, 258] width 77 height 9
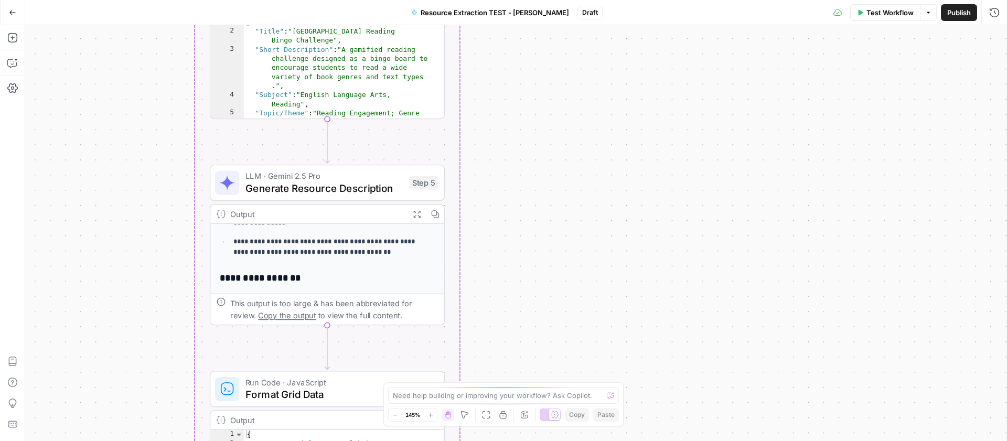
scroll to position [173, 0]
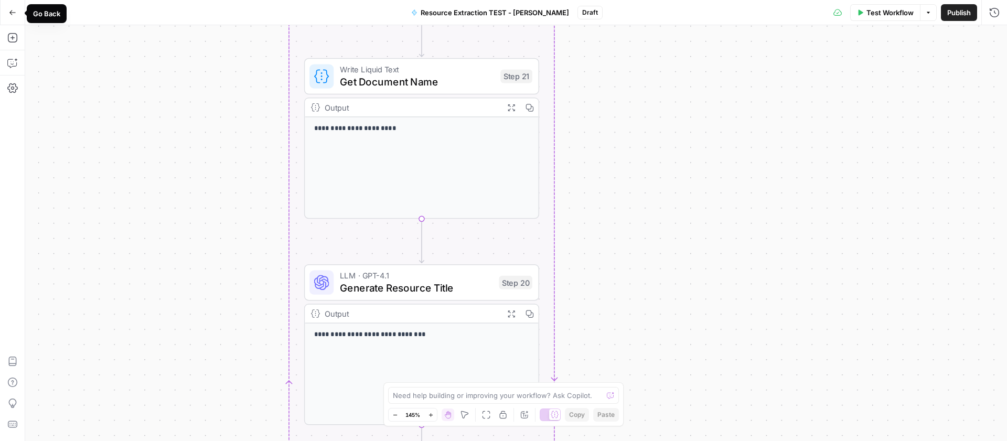
click at [9, 15] on icon "button" at bounding box center [12, 12] width 7 height 7
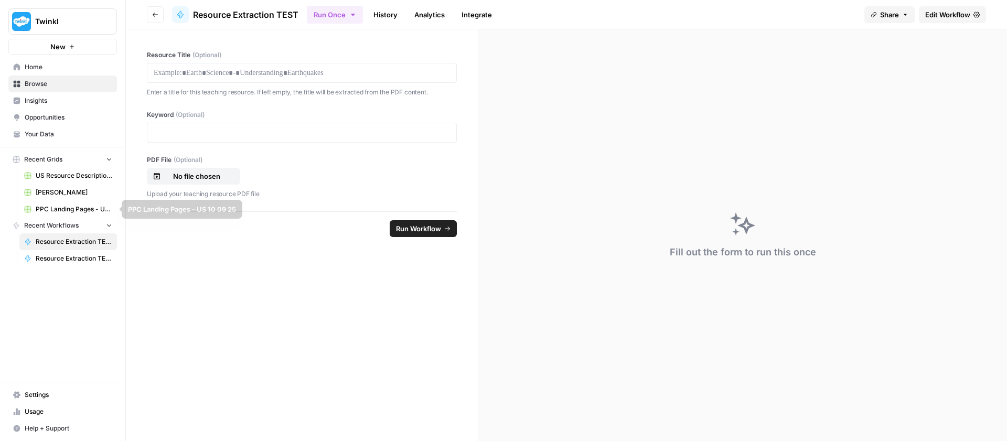
click at [49, 189] on span "[PERSON_NAME]" at bounding box center [74, 192] width 77 height 9
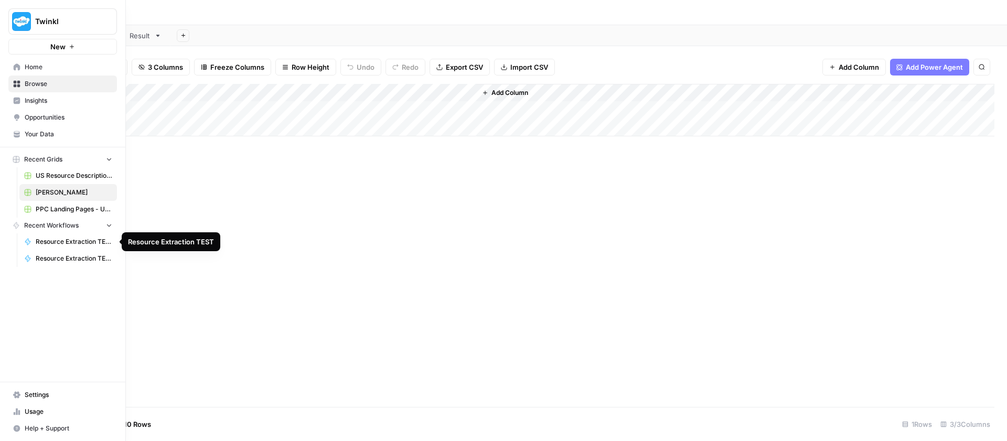
click at [60, 260] on span "Resource Extraction TEST - [PERSON_NAME]" at bounding box center [74, 258] width 77 height 9
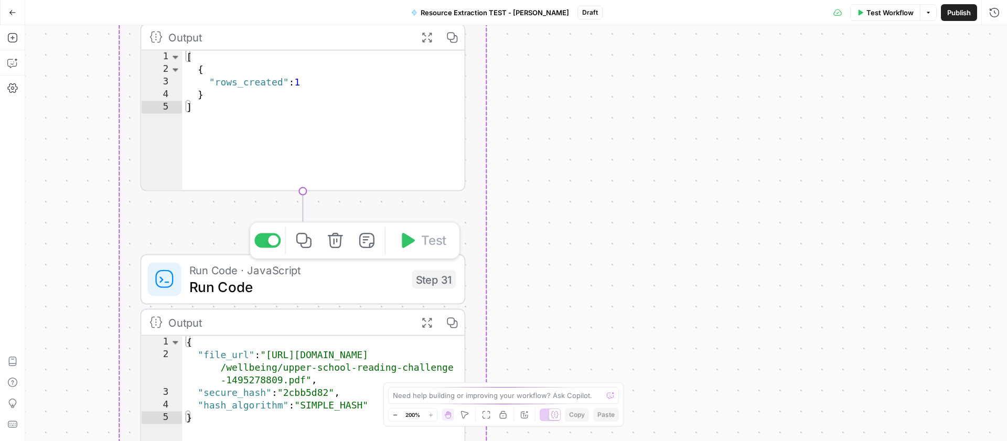
click at [334, 286] on span "Run Code" at bounding box center [296, 286] width 214 height 21
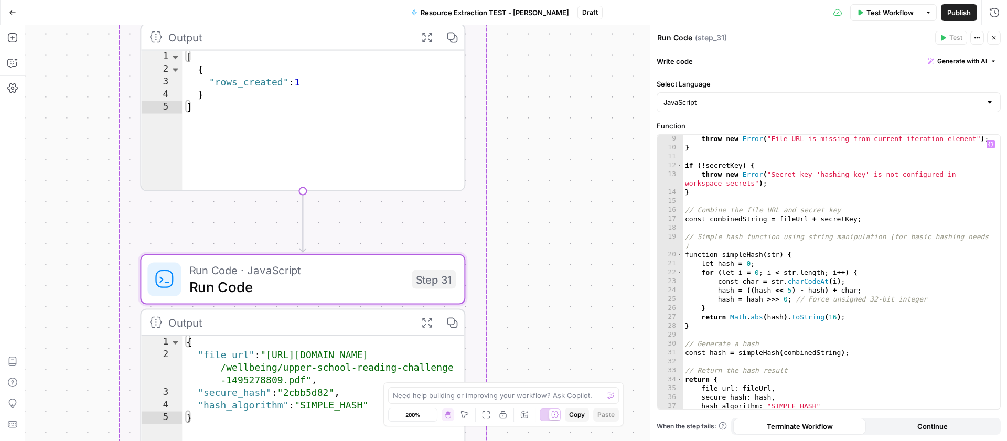
scroll to position [82, 0]
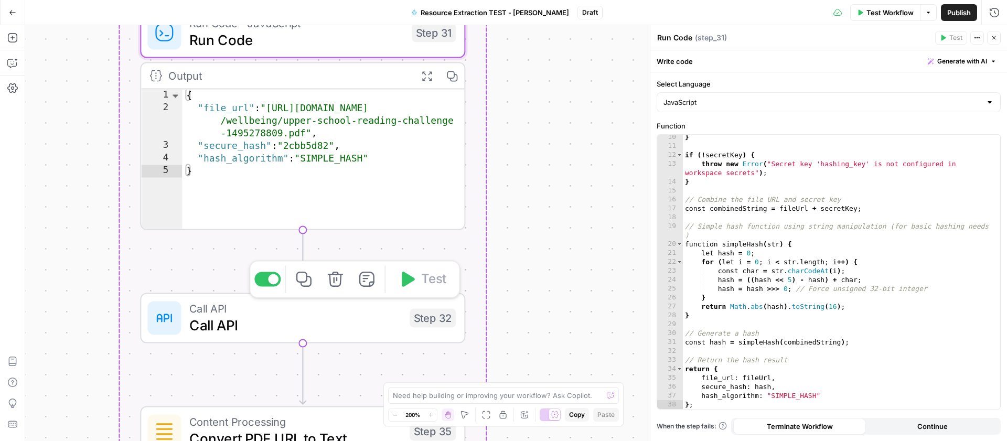
click at [320, 314] on span "Call API" at bounding box center [295, 308] width 212 height 17
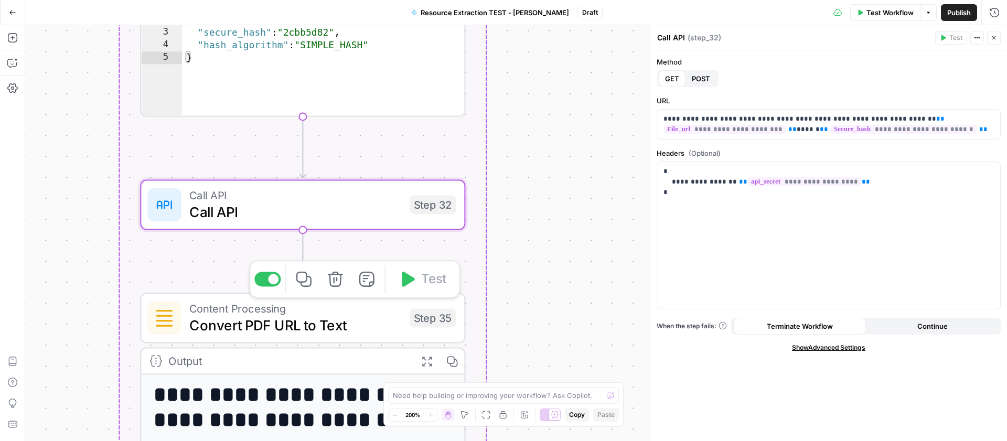
click at [336, 320] on span "Convert PDF URL to Text" at bounding box center [295, 325] width 212 height 21
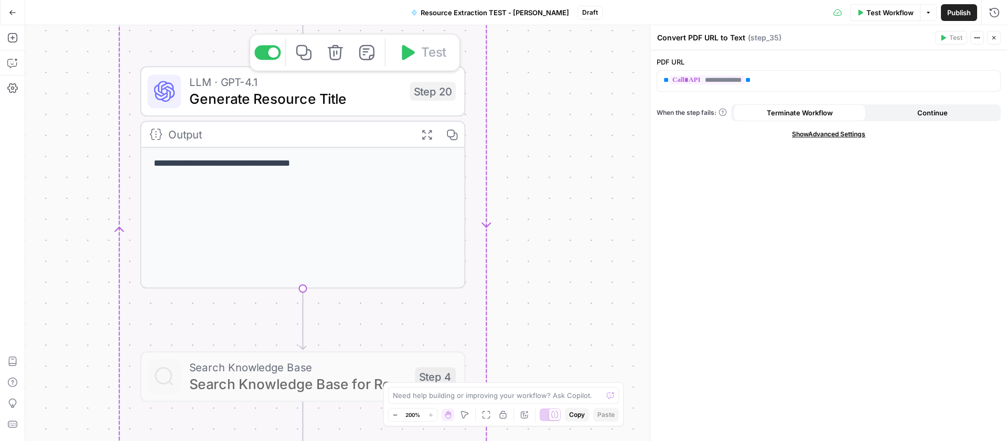
click at [257, 101] on span "Generate Resource Title" at bounding box center [295, 98] width 212 height 21
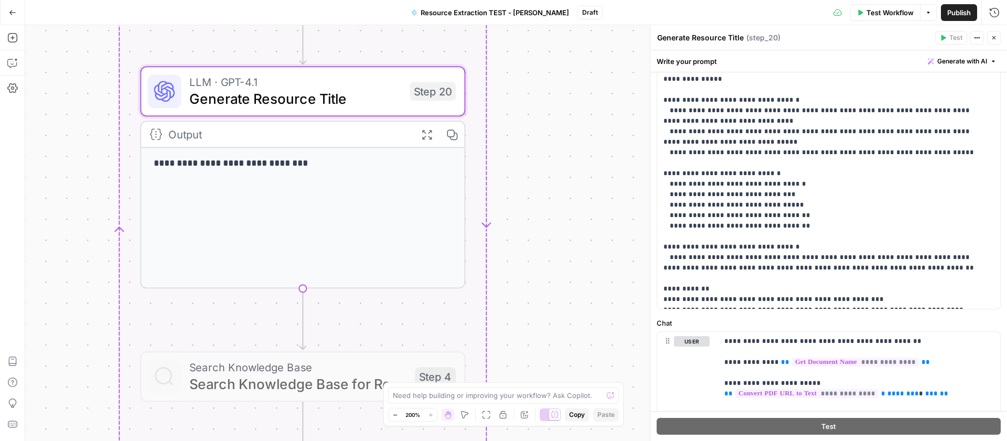
scroll to position [308, 0]
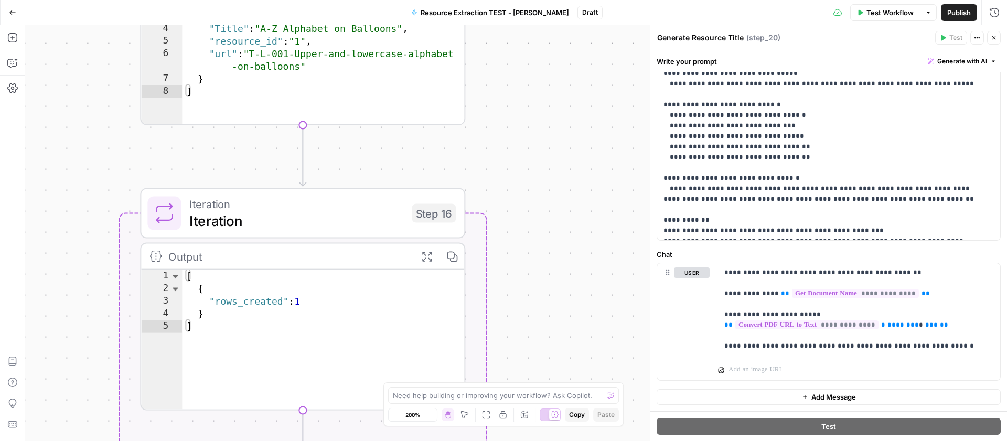
click at [335, 210] on span "Iteration" at bounding box center [296, 220] width 214 height 21
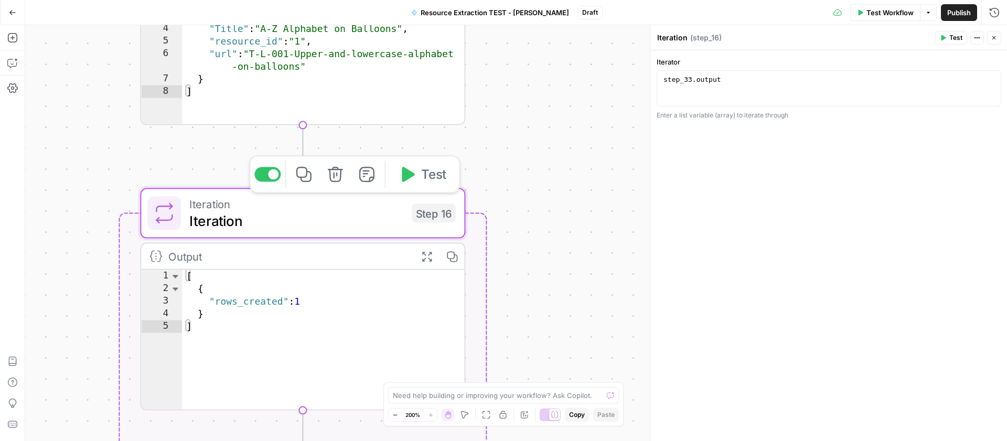
click at [425, 174] on span "Test" at bounding box center [433, 174] width 25 height 19
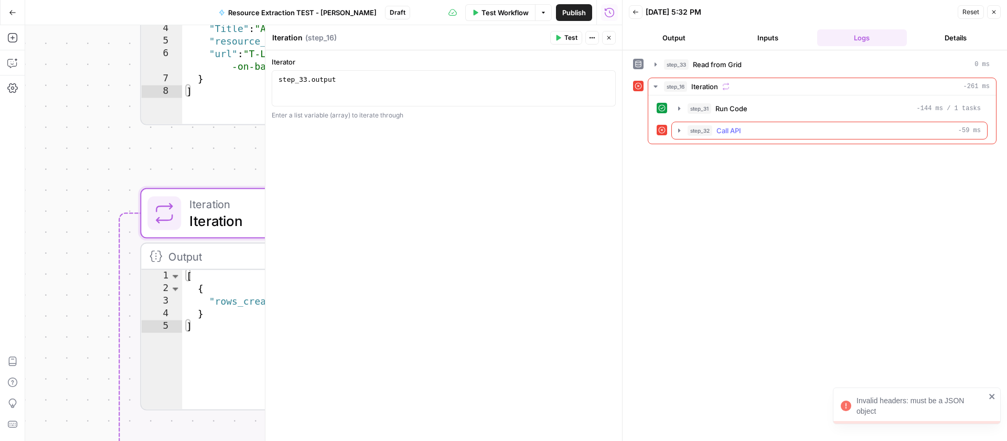
click at [678, 127] on icon "button" at bounding box center [679, 130] width 8 height 8
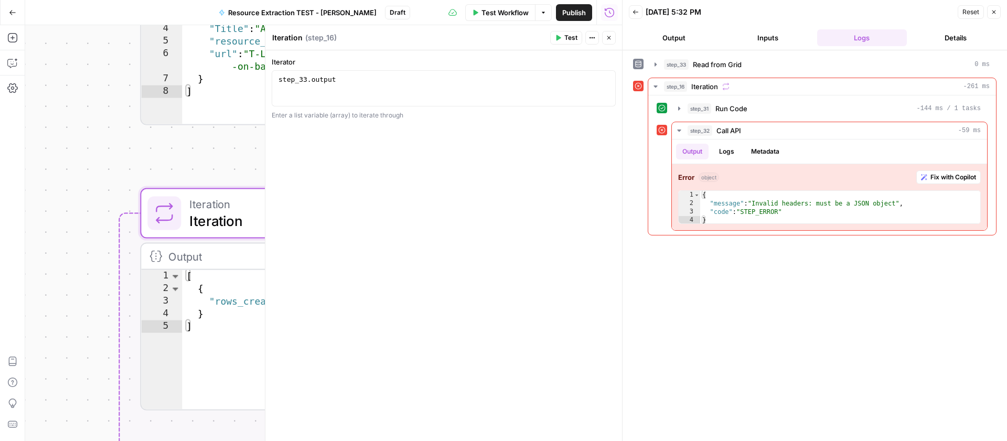
click at [605, 41] on button "Close" at bounding box center [609, 38] width 14 height 14
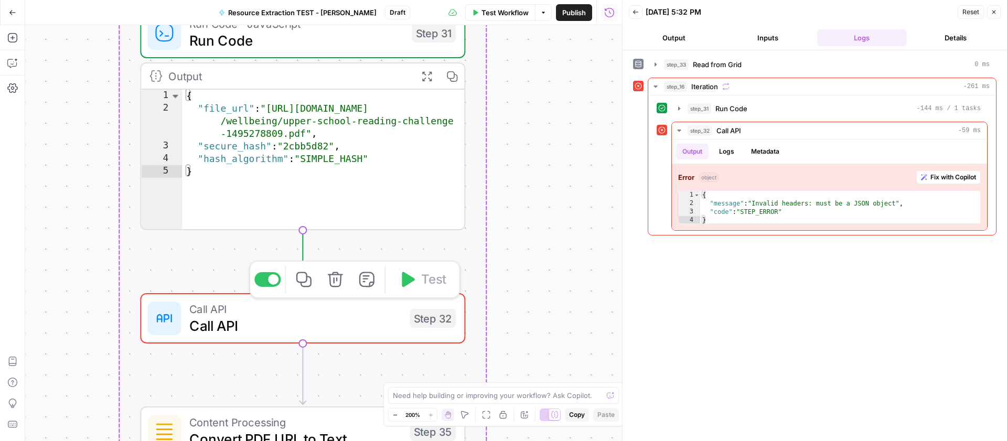
click at [368, 314] on span "Call API" at bounding box center [295, 308] width 212 height 17
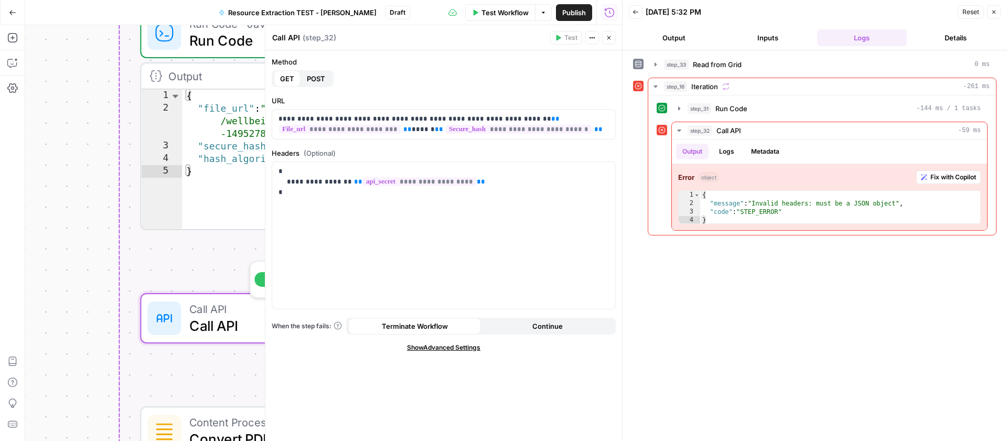
click at [227, 319] on span "Call API" at bounding box center [295, 325] width 212 height 21
click at [343, 181] on p "**********" at bounding box center [443, 181] width 330 height 31
click at [83, 191] on div "Workflow Set Inputs Inputs Get Knowledge Base File Get Knowledge Base File Step…" at bounding box center [323, 233] width 597 height 416
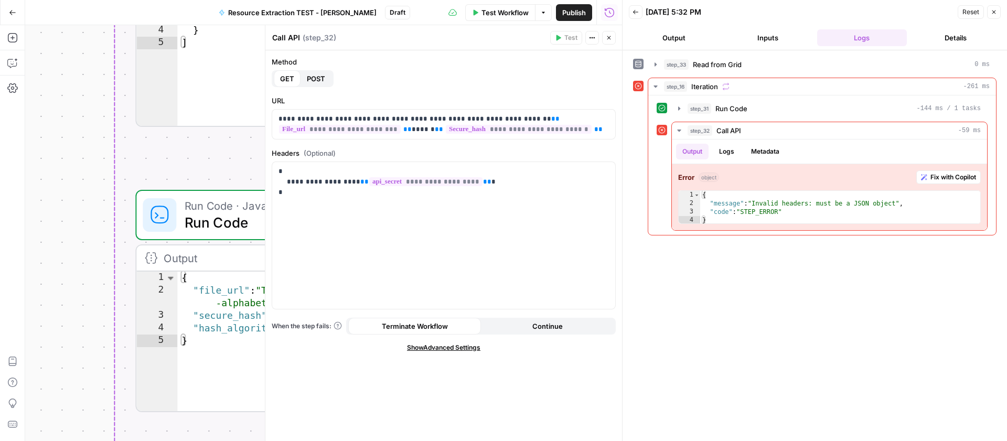
drag, startPoint x: 94, startPoint y: 116, endPoint x: 583, endPoint y: 109, distance: 488.8
click at [90, 297] on div "Workflow Set Inputs Inputs Get Knowledge Base File Get Knowledge Base File Step…" at bounding box center [323, 233] width 597 height 416
click at [608, 38] on icon "button" at bounding box center [609, 38] width 6 height 6
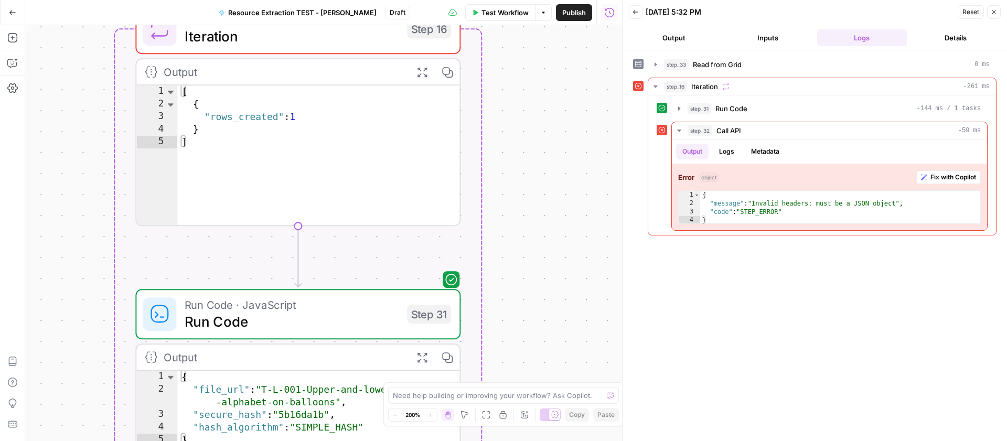
click at [347, 38] on span "Iteration" at bounding box center [292, 36] width 214 height 21
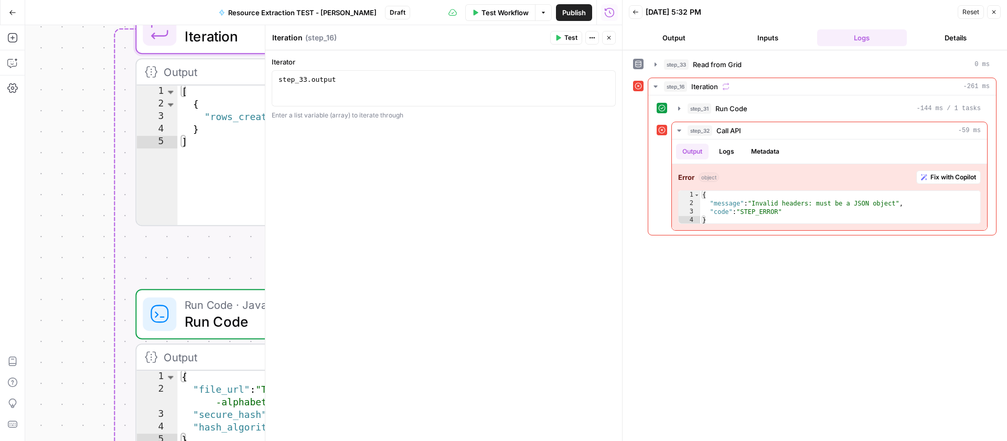
click at [571, 36] on span "Test" at bounding box center [570, 37] width 13 height 9
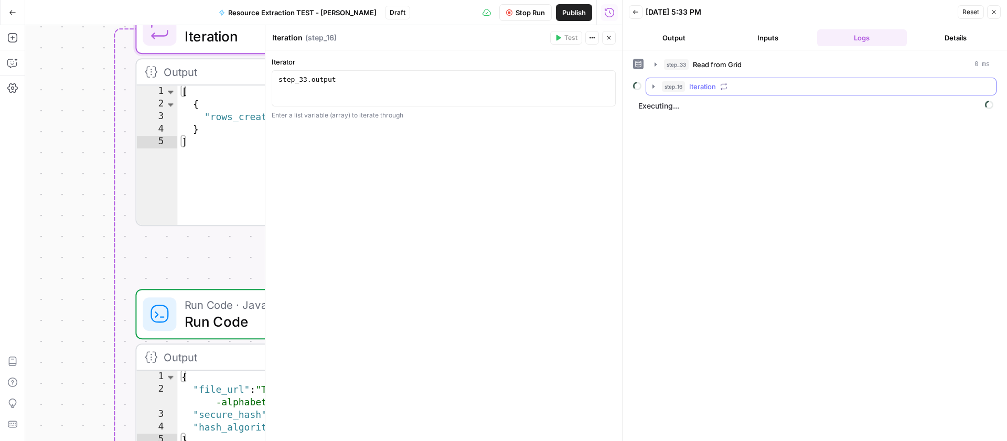
click at [654, 85] on icon "button" at bounding box center [653, 86] width 8 height 8
click at [678, 108] on icon "button" at bounding box center [677, 108] width 8 height 8
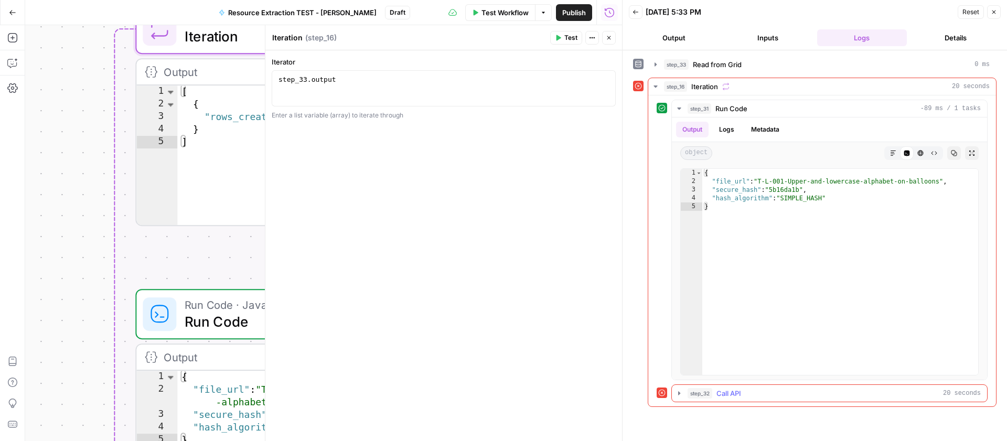
click at [706, 392] on span "step_32" at bounding box center [699, 393] width 25 height 10
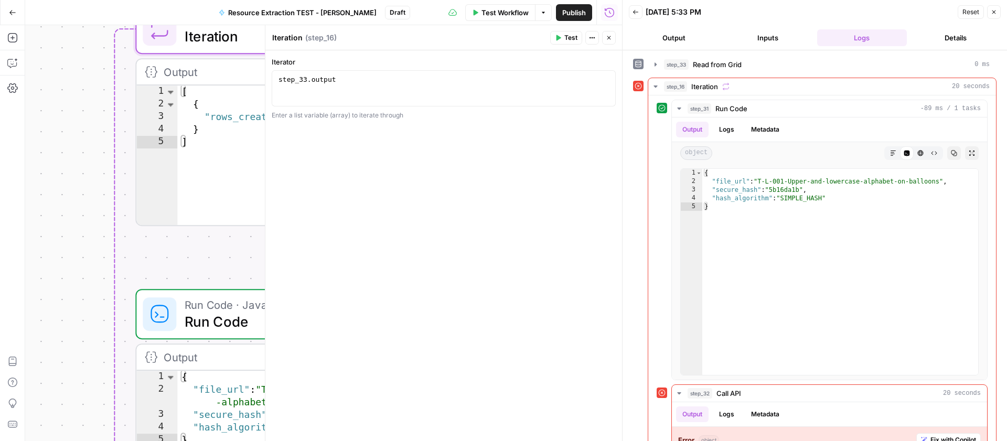
click at [568, 38] on span "Test" at bounding box center [570, 37] width 13 height 9
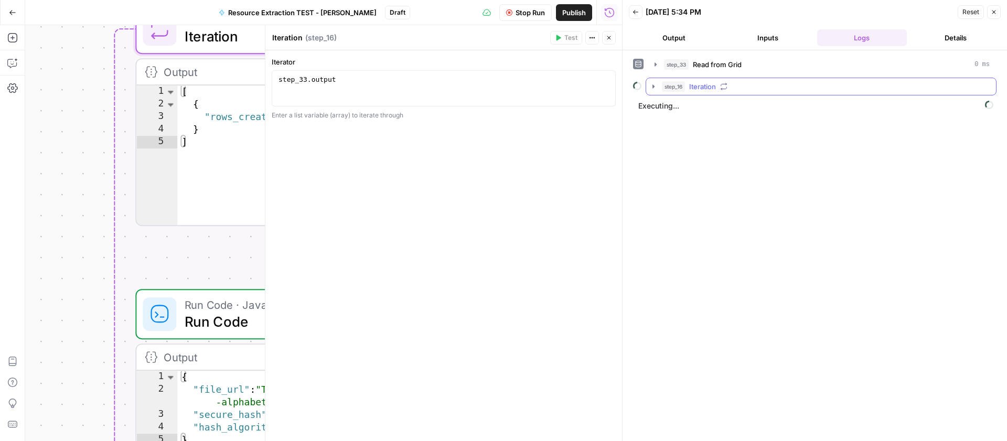
click at [654, 85] on icon "button" at bounding box center [653, 86] width 8 height 8
click at [677, 109] on icon "button" at bounding box center [677, 108] width 2 height 4
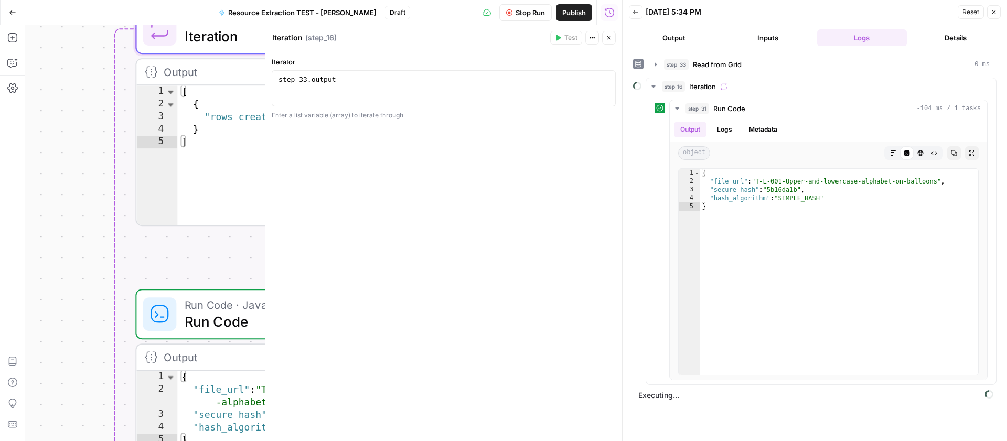
click at [955, 38] on button "Details" at bounding box center [956, 37] width 90 height 17
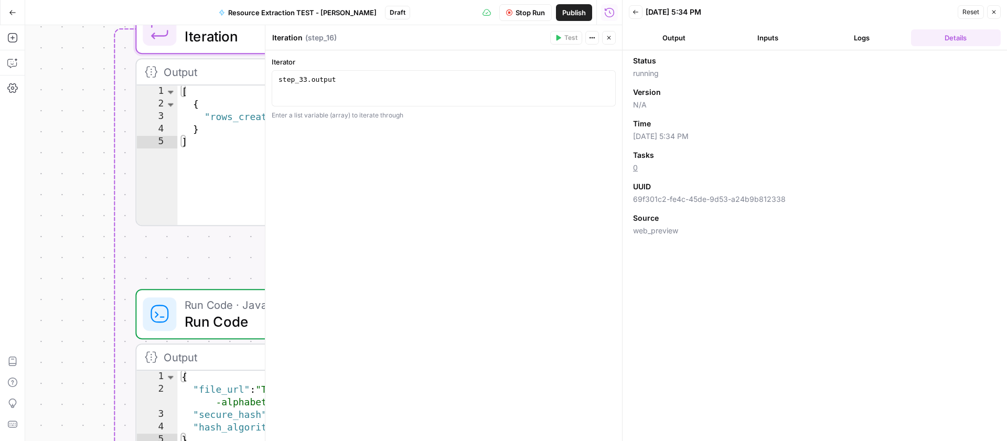
click at [856, 39] on button "Logs" at bounding box center [862, 37] width 90 height 17
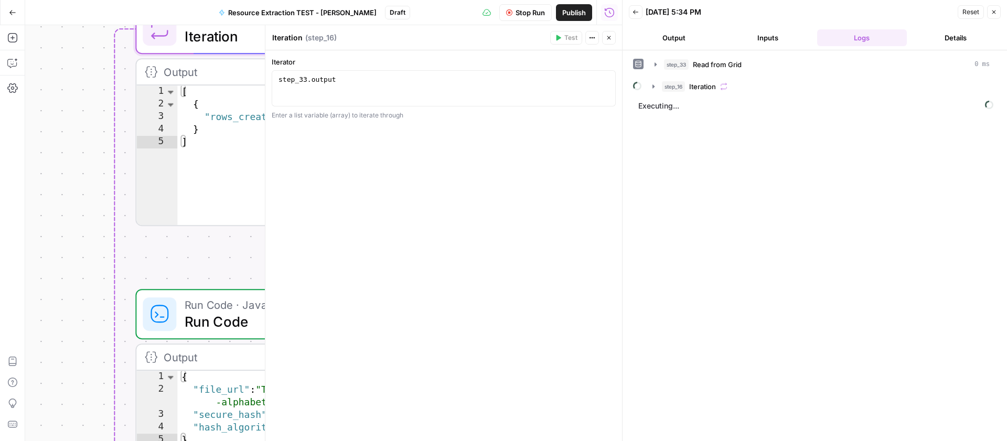
click at [769, 35] on button "Inputs" at bounding box center [768, 37] width 90 height 17
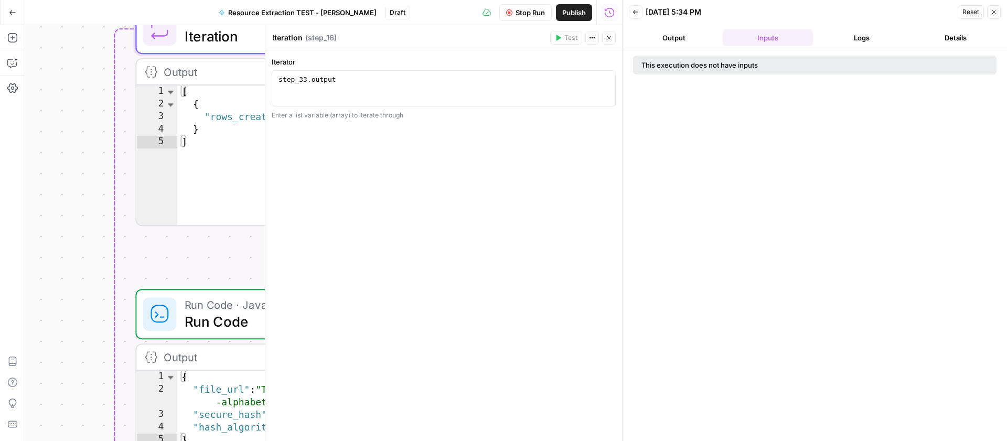
click at [674, 35] on button "Output" at bounding box center [674, 37] width 90 height 17
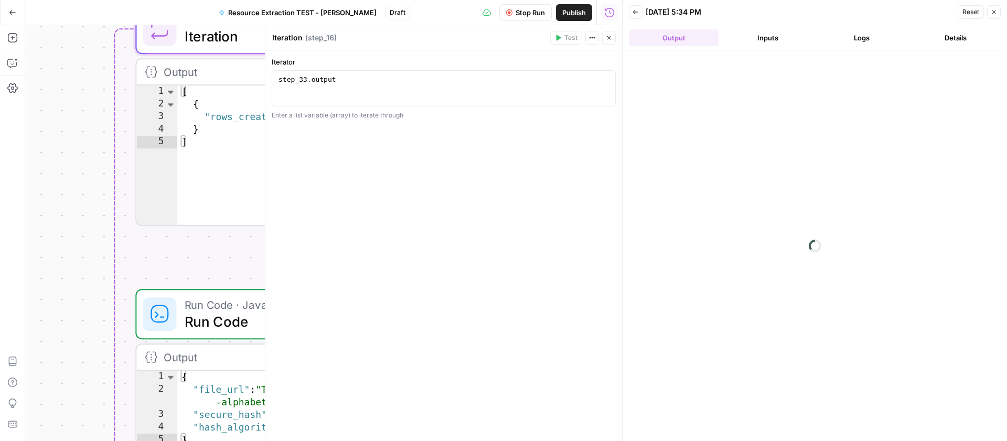
click at [862, 38] on button "Logs" at bounding box center [862, 37] width 90 height 17
click at [515, 9] on span "Stop Run" at bounding box center [529, 12] width 29 height 10
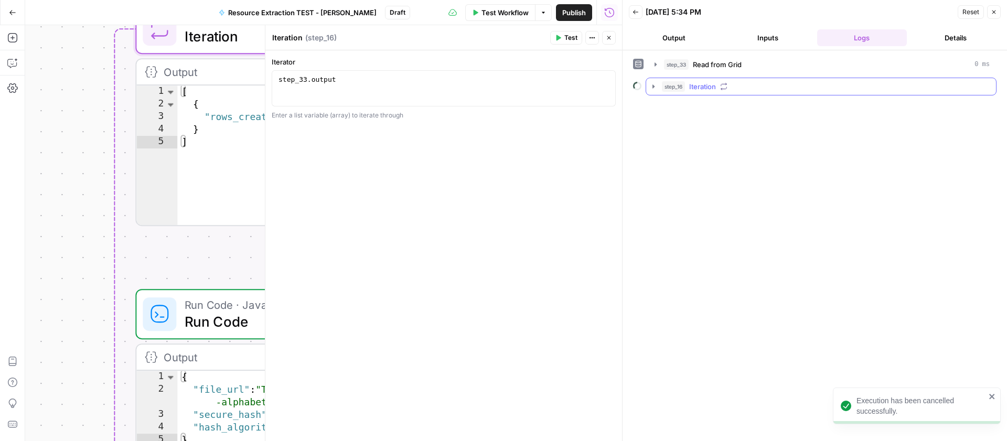
click at [654, 86] on icon "button" at bounding box center [653, 86] width 8 height 8
click at [675, 105] on icon "button" at bounding box center [677, 108] width 8 height 8
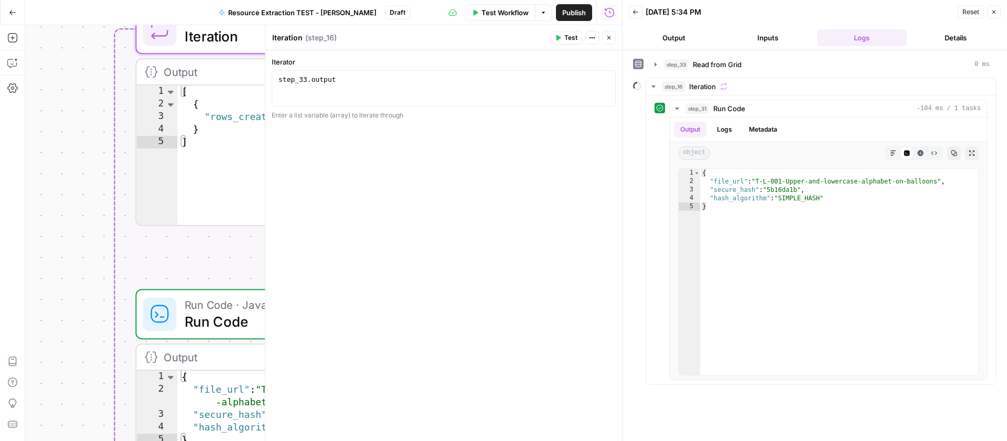
click at [566, 34] on span "Test" at bounding box center [570, 37] width 13 height 9
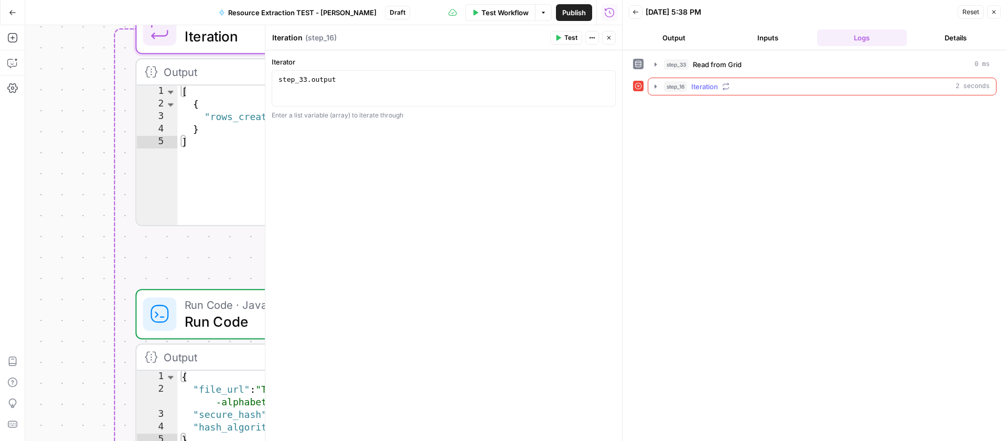
click at [655, 87] on icon "button" at bounding box center [655, 86] width 2 height 4
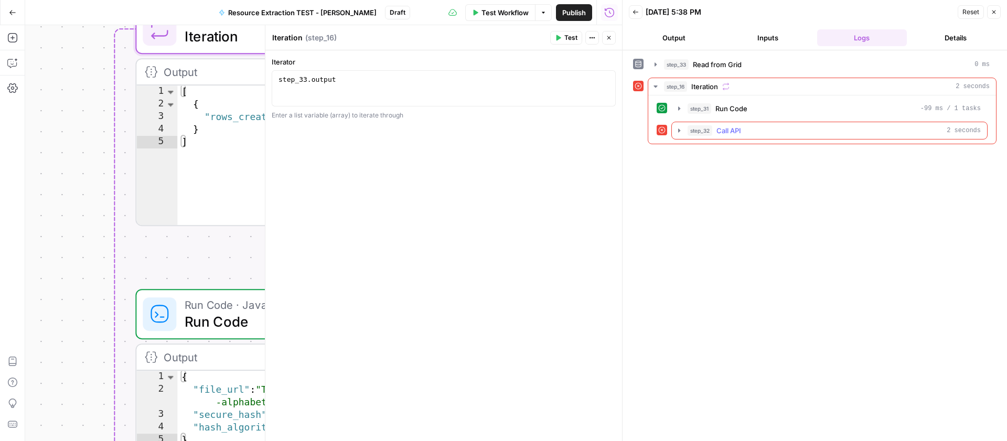
click at [682, 131] on icon "button" at bounding box center [679, 130] width 8 height 8
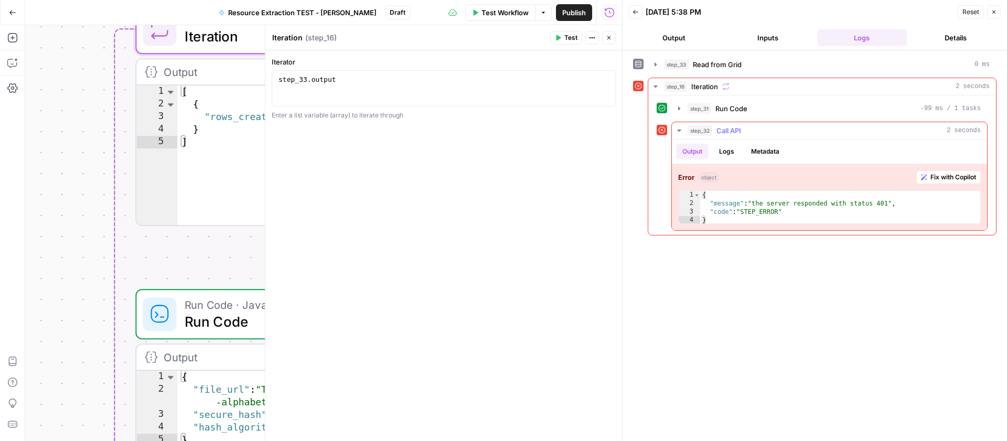
click at [735, 130] on span "Call API" at bounding box center [728, 130] width 25 height 10
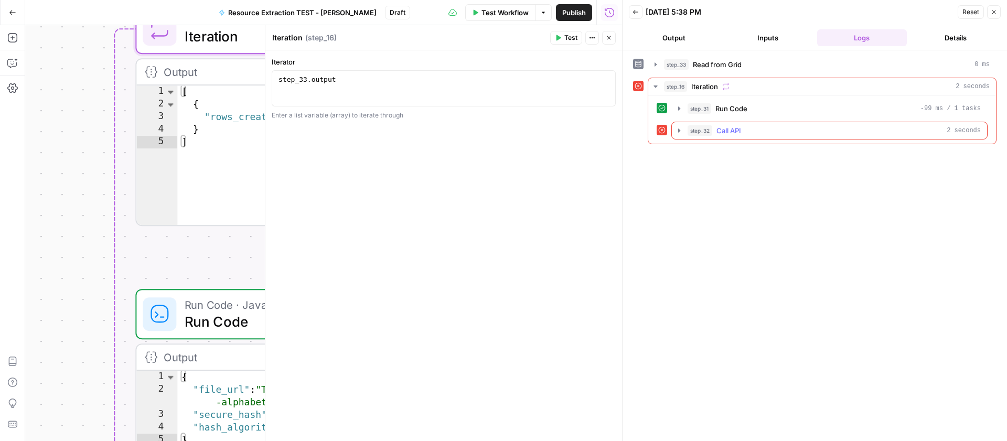
click at [739, 132] on span "Call API" at bounding box center [728, 130] width 25 height 10
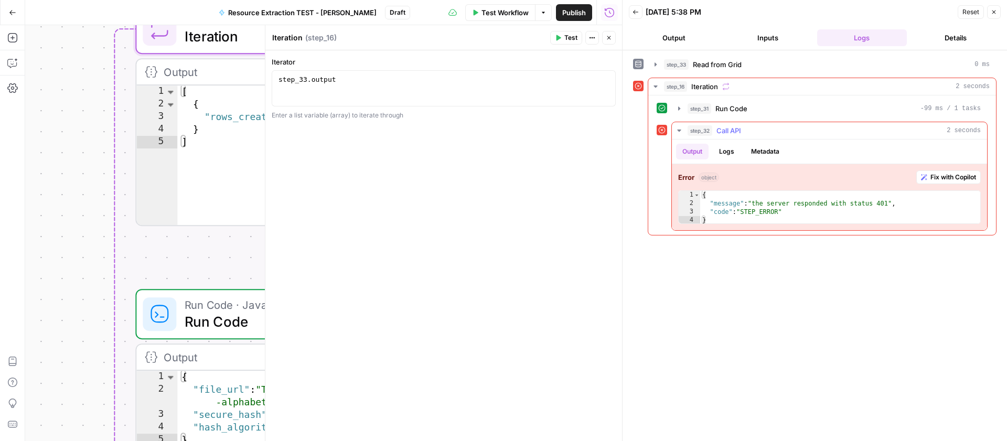
click at [731, 152] on button "Logs" at bounding box center [727, 152] width 28 height 16
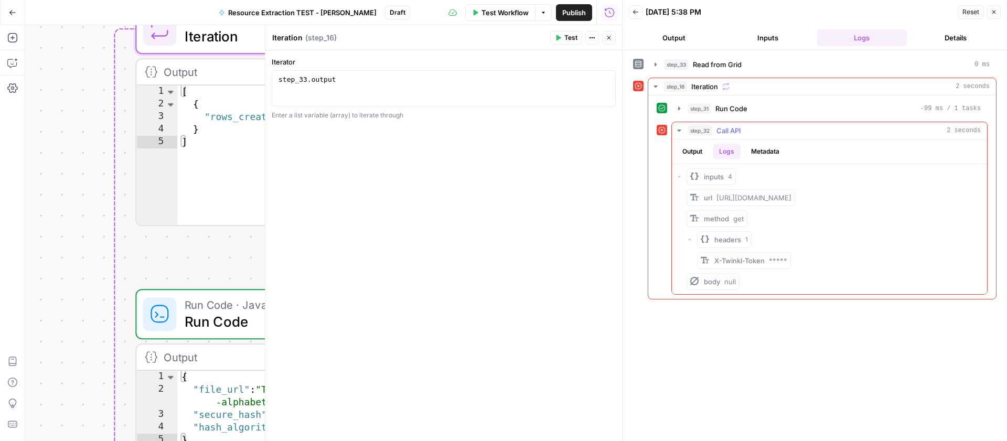
click at [700, 152] on button "Output" at bounding box center [692, 152] width 33 height 16
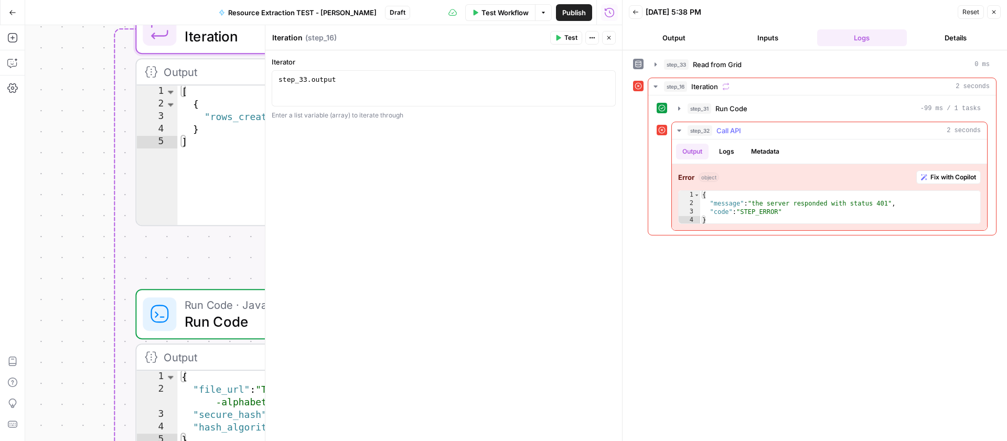
click at [730, 152] on button "Logs" at bounding box center [727, 152] width 28 height 16
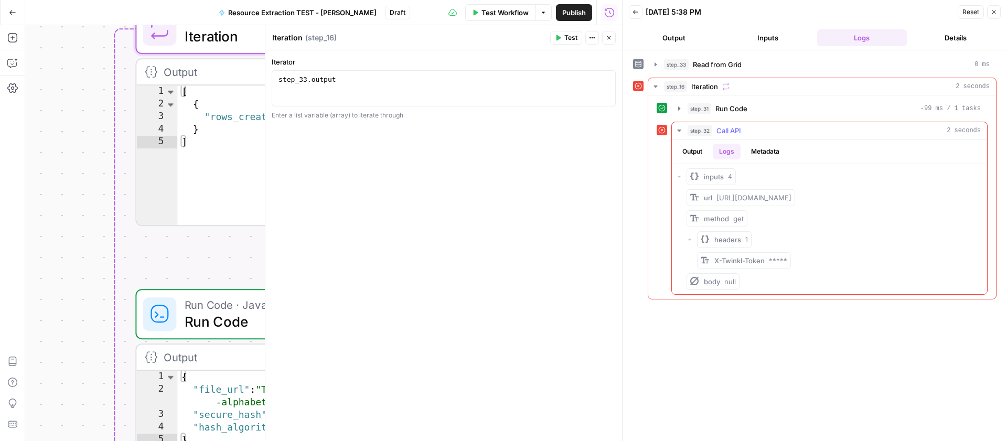
click at [722, 265] on span "X-Twinkl-Token" at bounding box center [739, 260] width 50 height 8
click at [757, 265] on span "X-Twinkl-Token" at bounding box center [739, 260] width 50 height 8
click at [767, 151] on button "Metadata" at bounding box center [765, 152] width 41 height 16
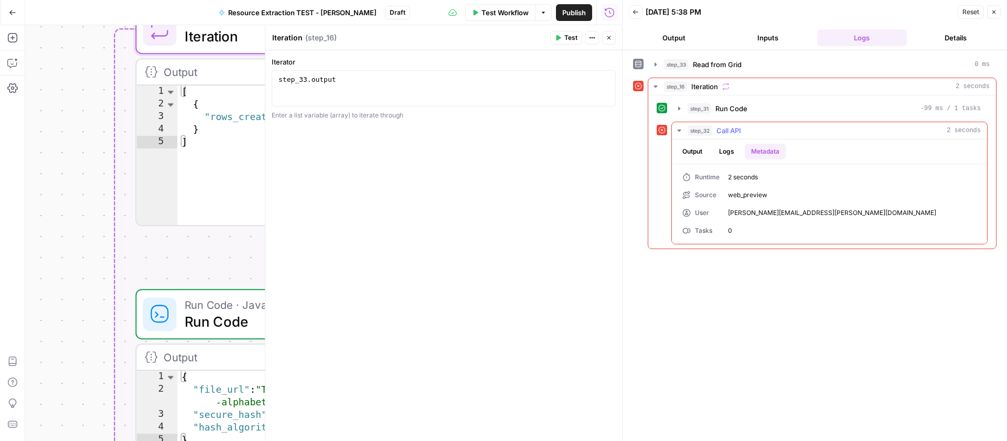
click at [732, 153] on button "Logs" at bounding box center [727, 152] width 28 height 16
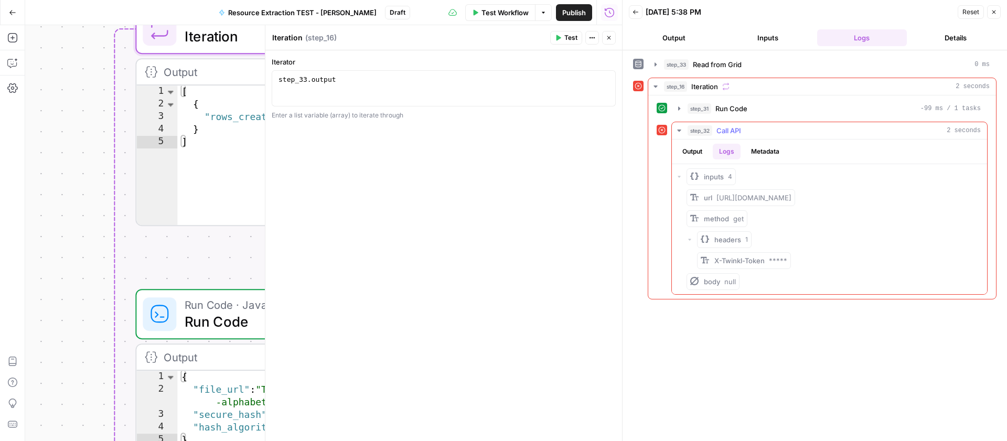
click at [698, 154] on button "Output" at bounding box center [692, 152] width 33 height 16
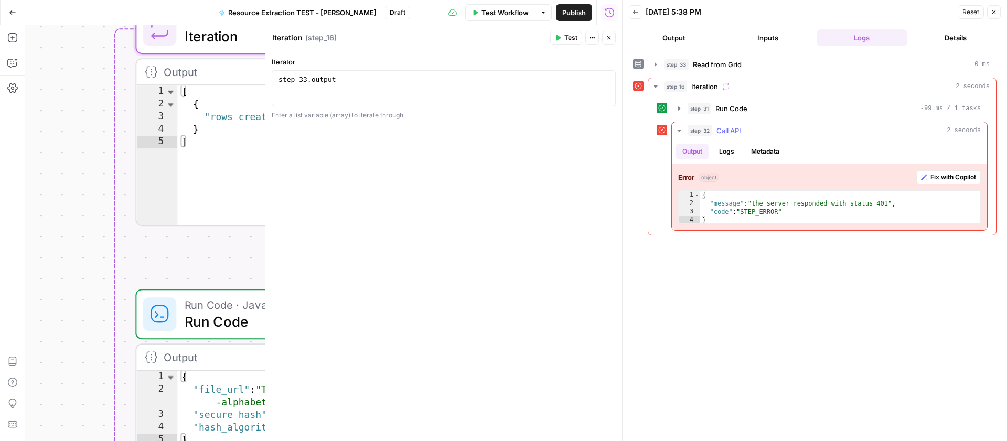
click at [729, 153] on button "Logs" at bounding box center [727, 152] width 28 height 16
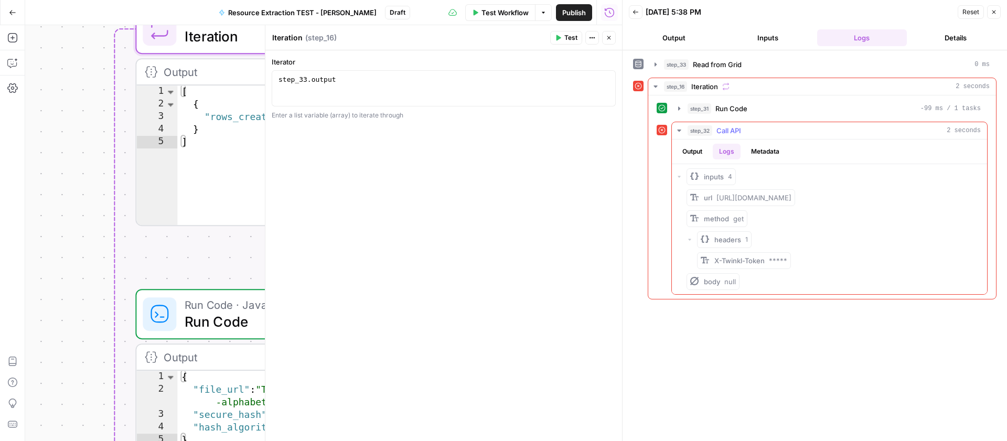
click at [693, 151] on button "Output" at bounding box center [692, 152] width 33 height 16
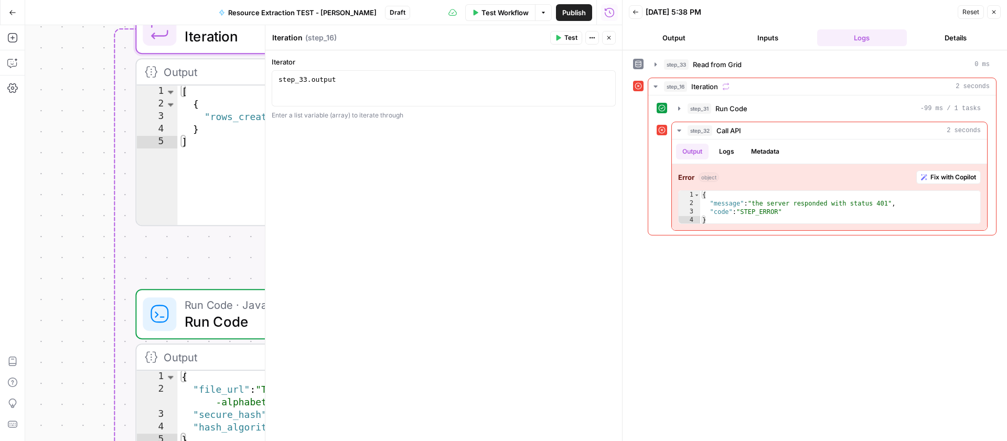
click at [570, 38] on span "Test" at bounding box center [570, 37] width 13 height 9
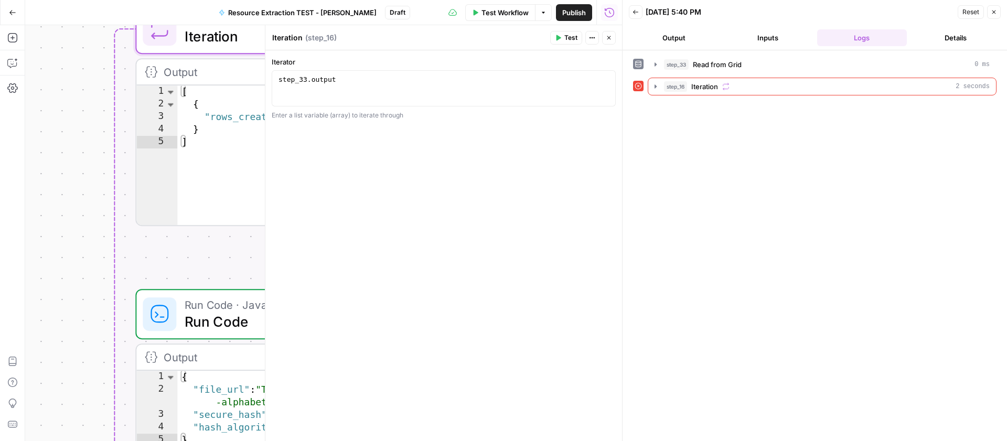
click at [566, 37] on span "Test" at bounding box center [570, 37] width 13 height 9
click at [653, 83] on icon "button" at bounding box center [655, 86] width 8 height 8
click at [653, 83] on icon "button" at bounding box center [656, 87] width 12 height 12
click at [653, 88] on icon "button" at bounding box center [655, 86] width 8 height 8
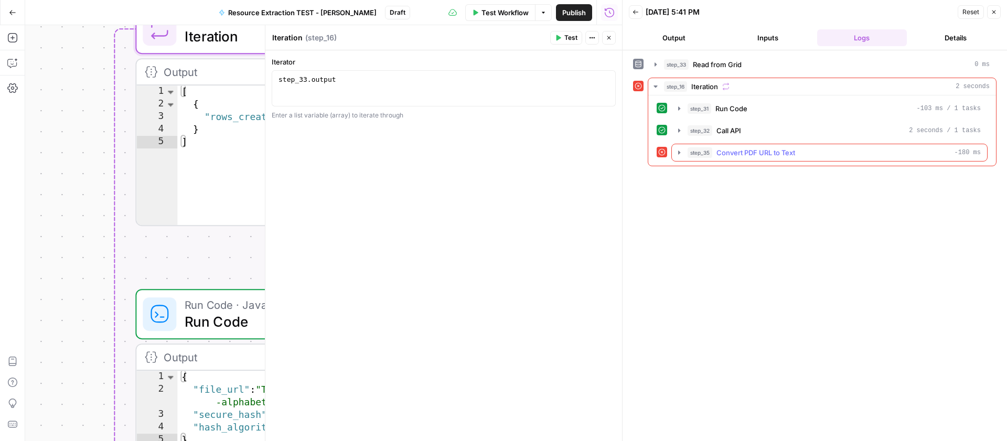
click at [681, 153] on icon "button" at bounding box center [679, 152] width 8 height 8
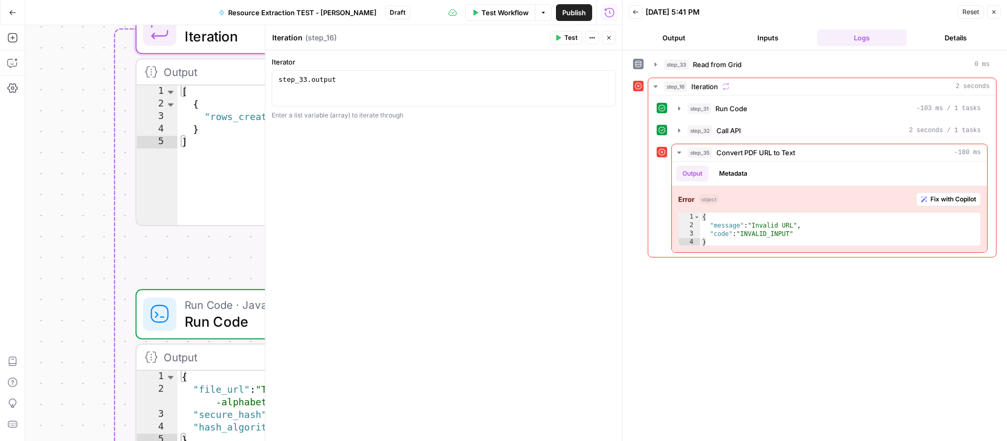
click at [565, 37] on span "Test" at bounding box center [570, 37] width 13 height 9
